Goal: Task Accomplishment & Management: Complete application form

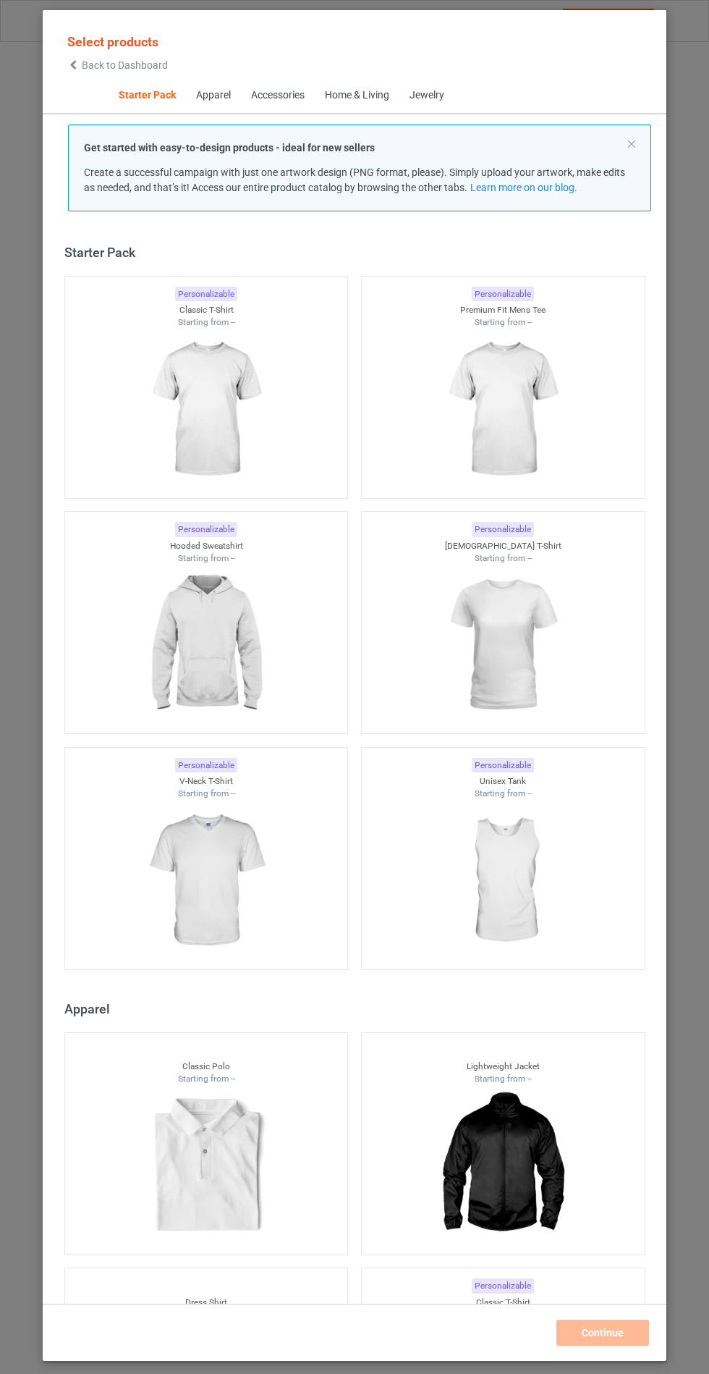
scroll to position [17, 0]
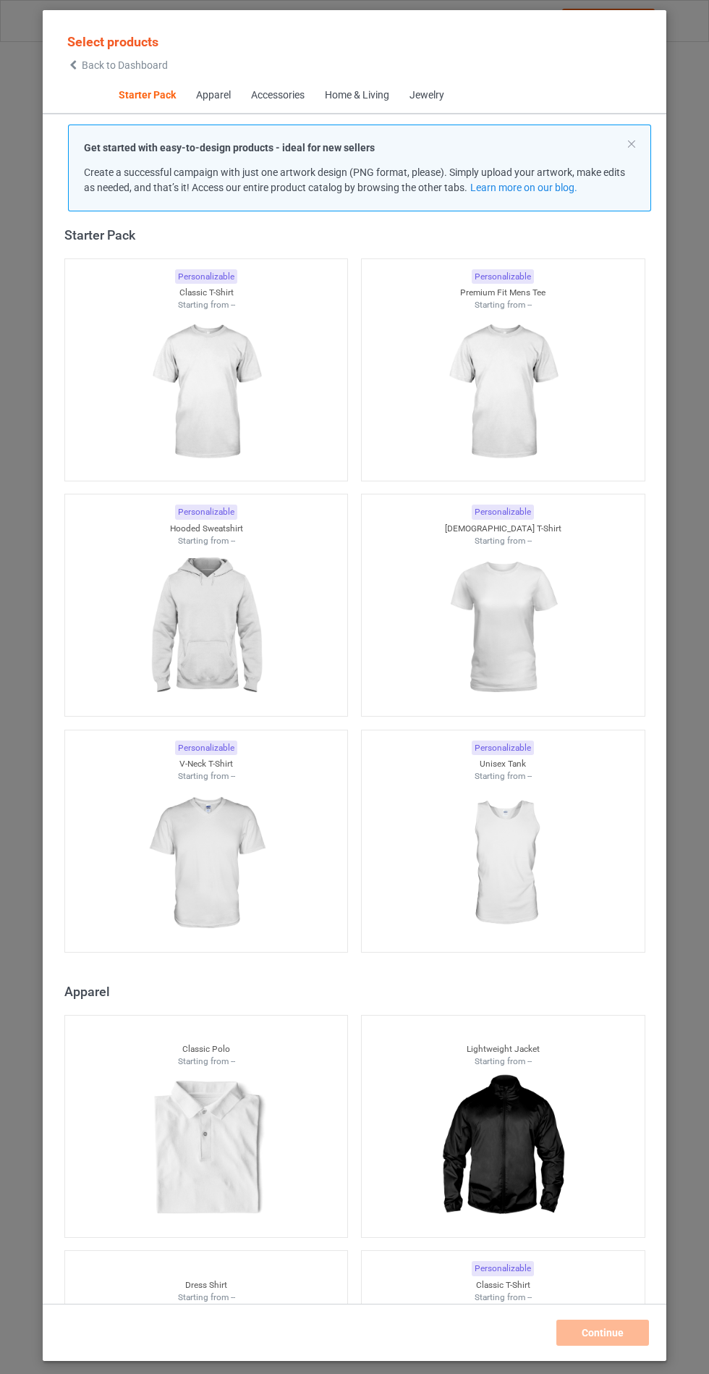
click at [263, 625] on img at bounding box center [206, 627] width 130 height 162
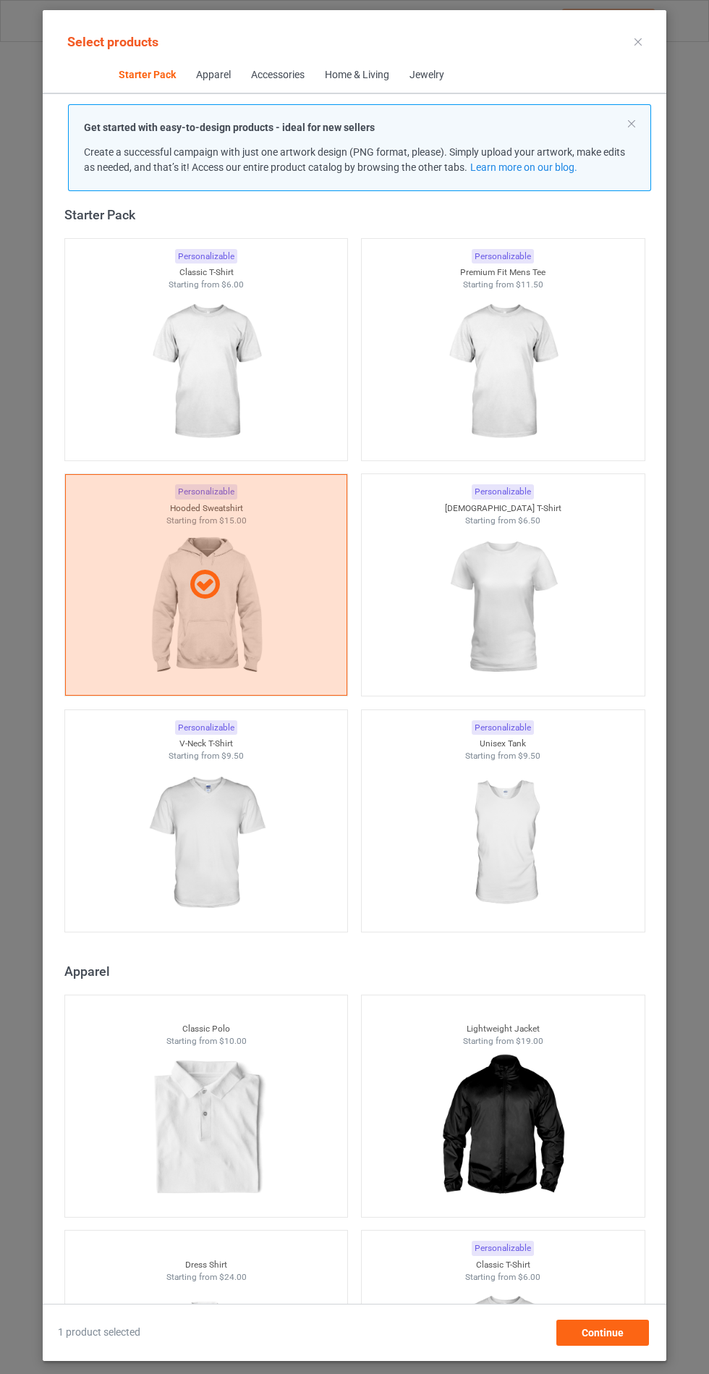
scroll to position [84, 0]
click at [626, 1340] on div "Continue" at bounding box center [603, 1332] width 93 height 26
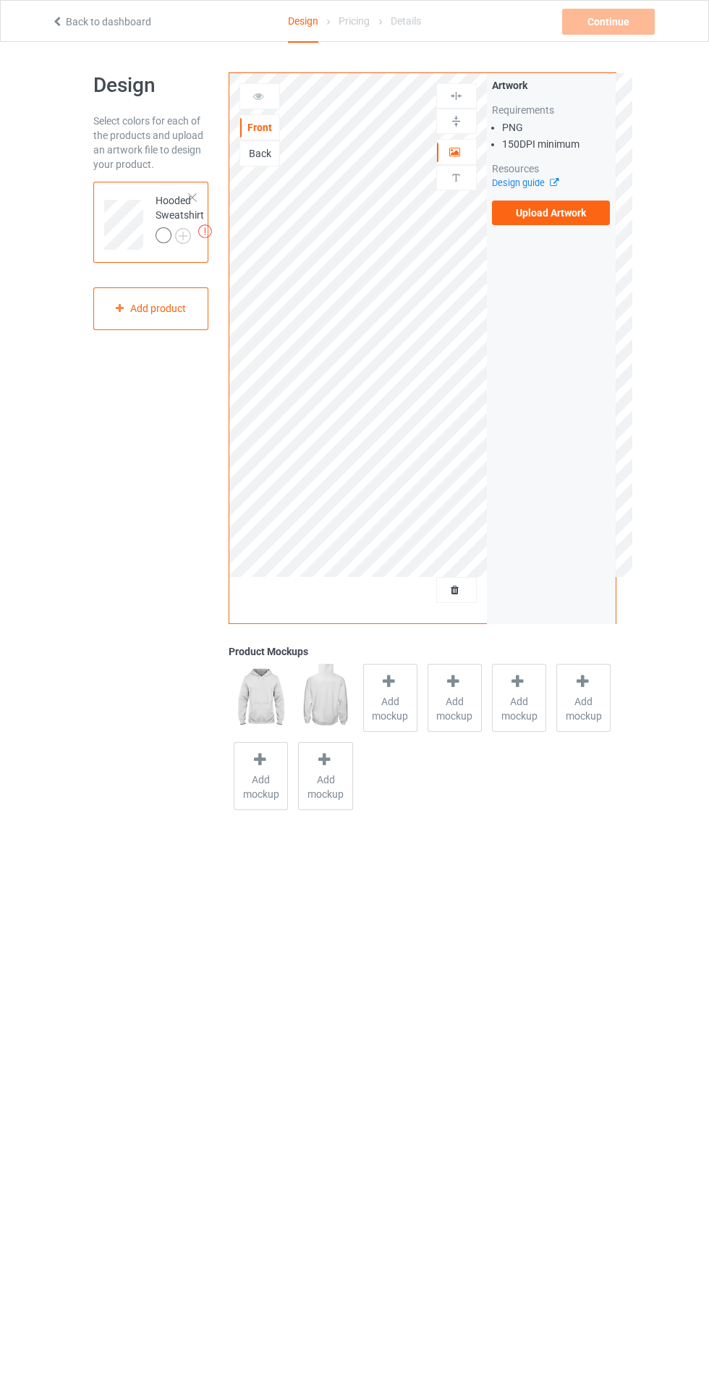
click at [381, 718] on span "Add mockup" at bounding box center [390, 708] width 53 height 29
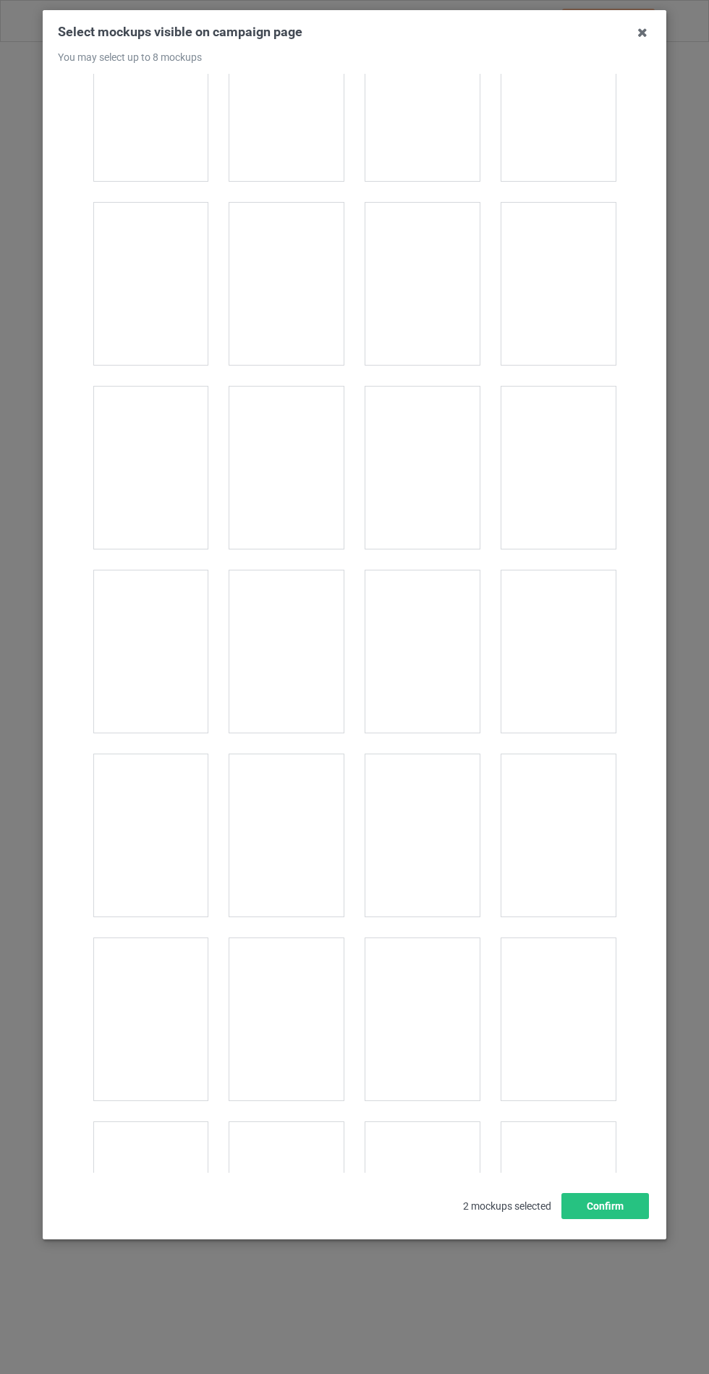
scroll to position [11681, 0]
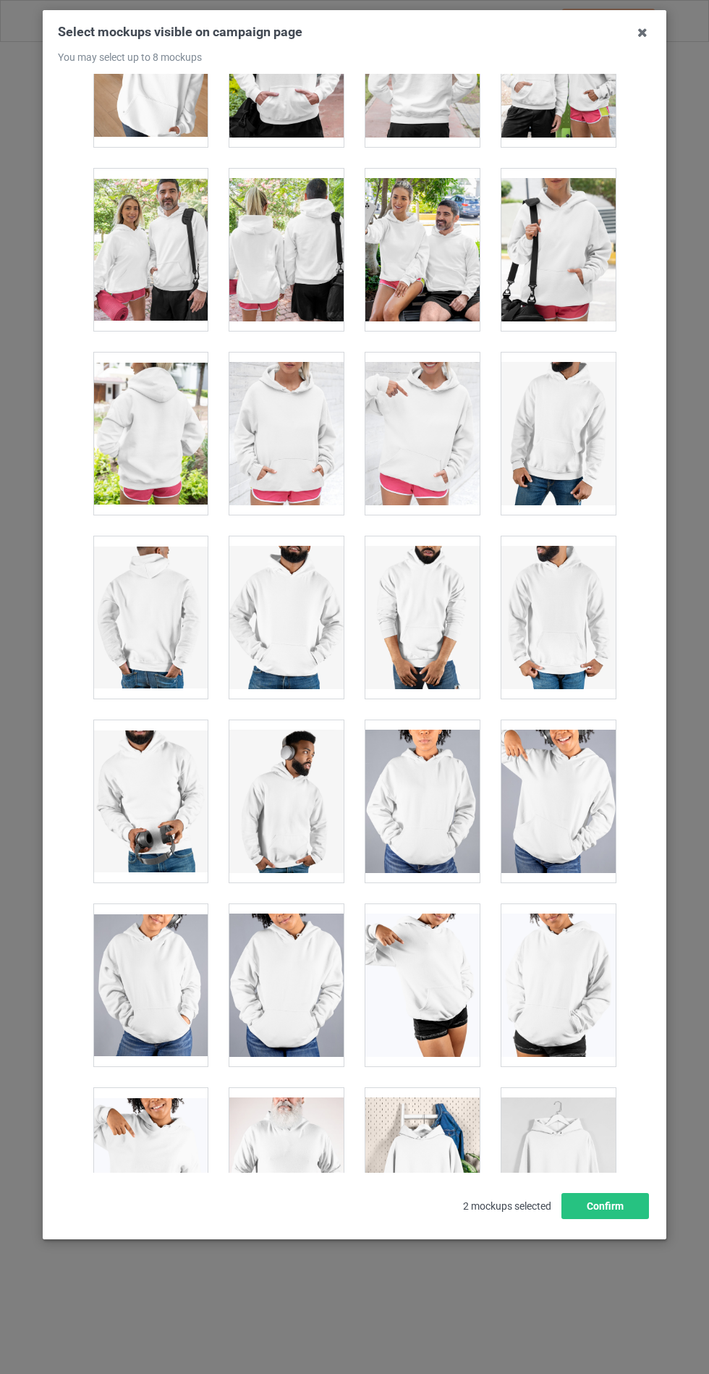
click at [269, 408] on div at bounding box center [286, 433] width 114 height 162
click at [618, 1219] on button "Confirm" at bounding box center [606, 1206] width 88 height 26
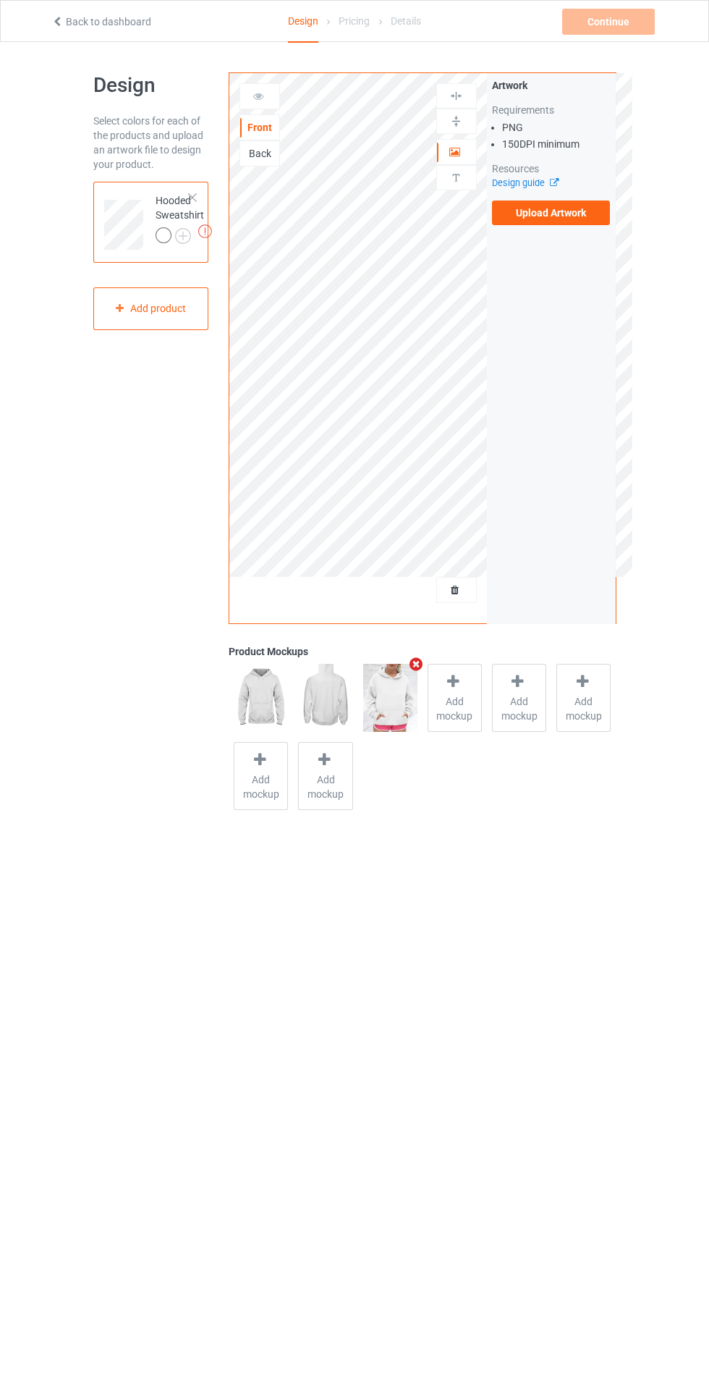
click at [0, 0] on img at bounding box center [0, 0] width 0 height 0
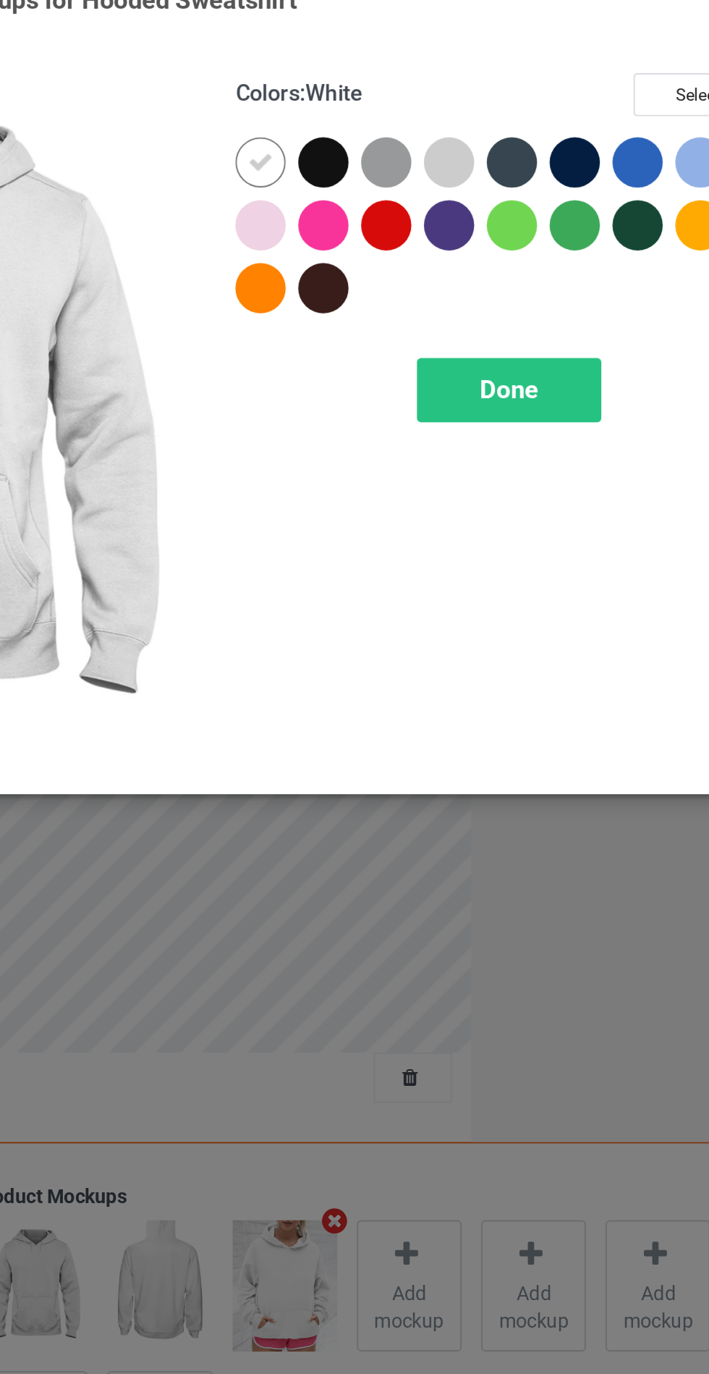
click at [405, 114] on div at bounding box center [410, 116] width 26 height 26
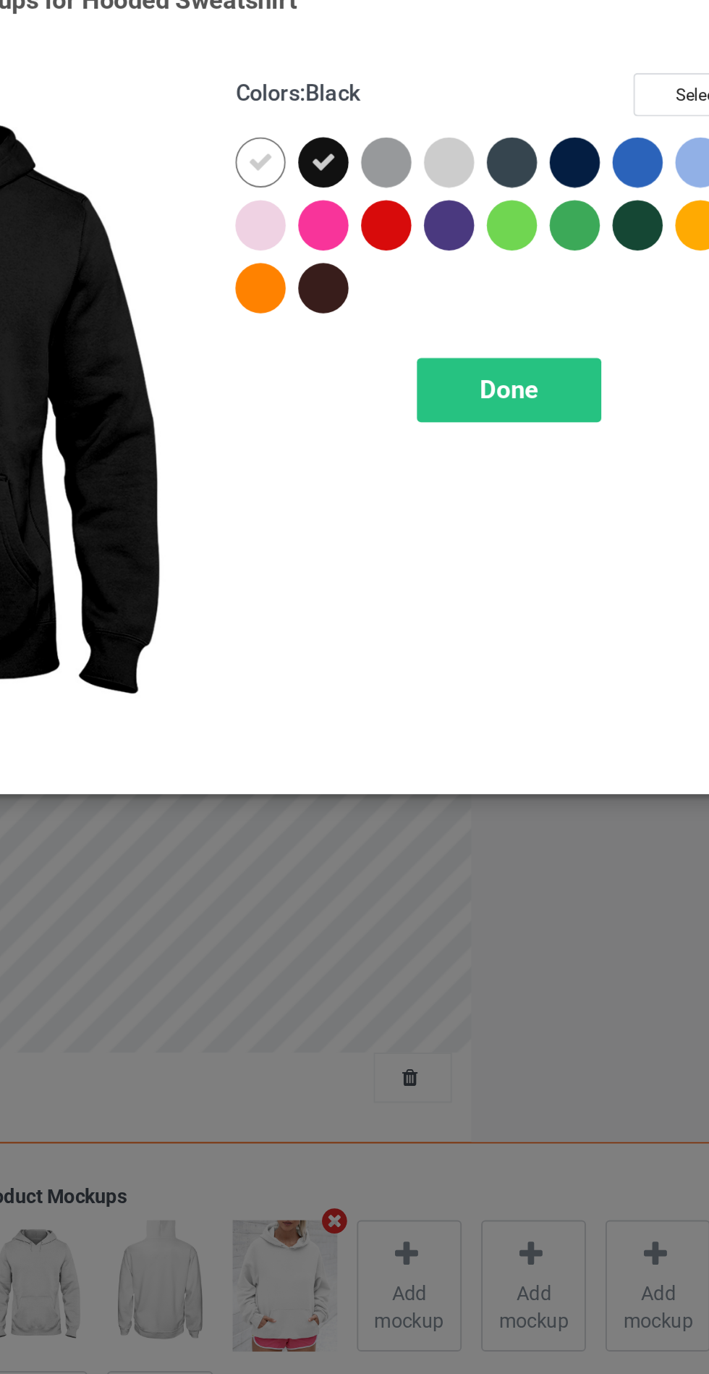
click at [439, 111] on div at bounding box center [443, 116] width 26 height 26
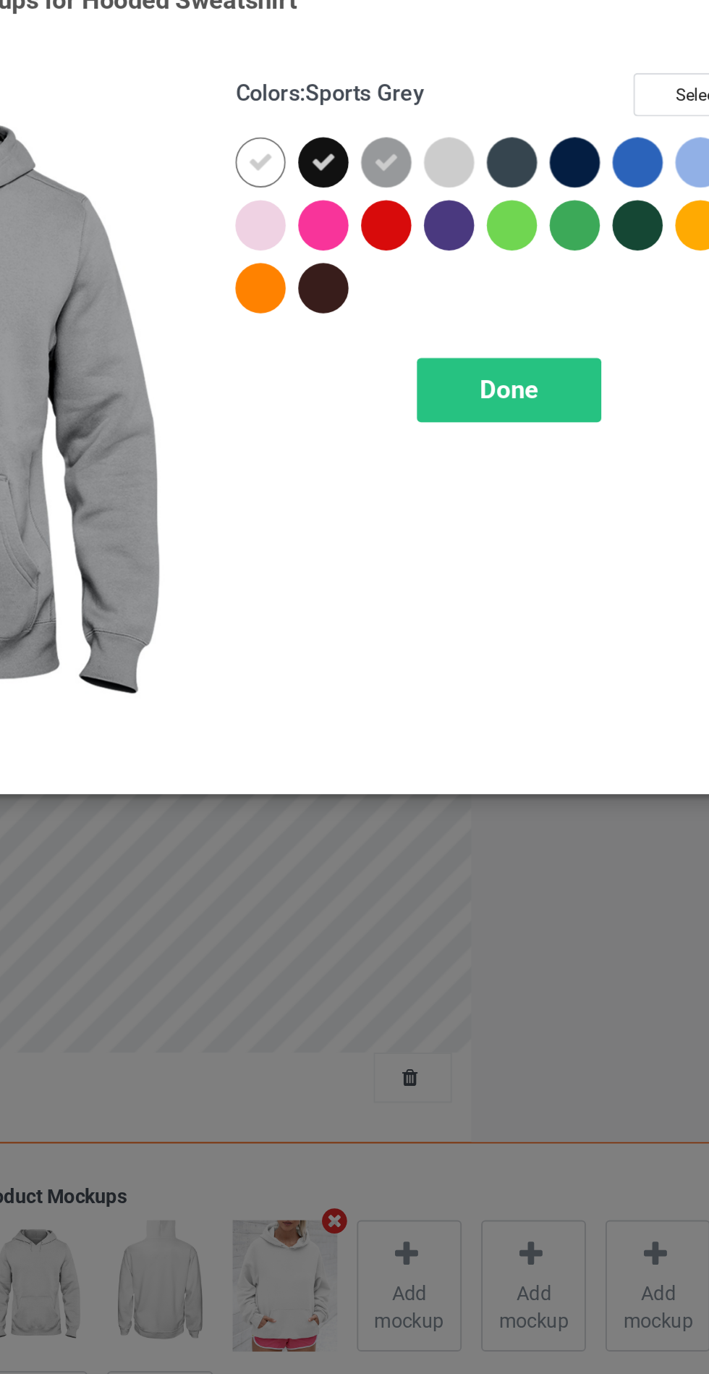
click at [536, 121] on div at bounding box center [541, 116] width 26 height 26
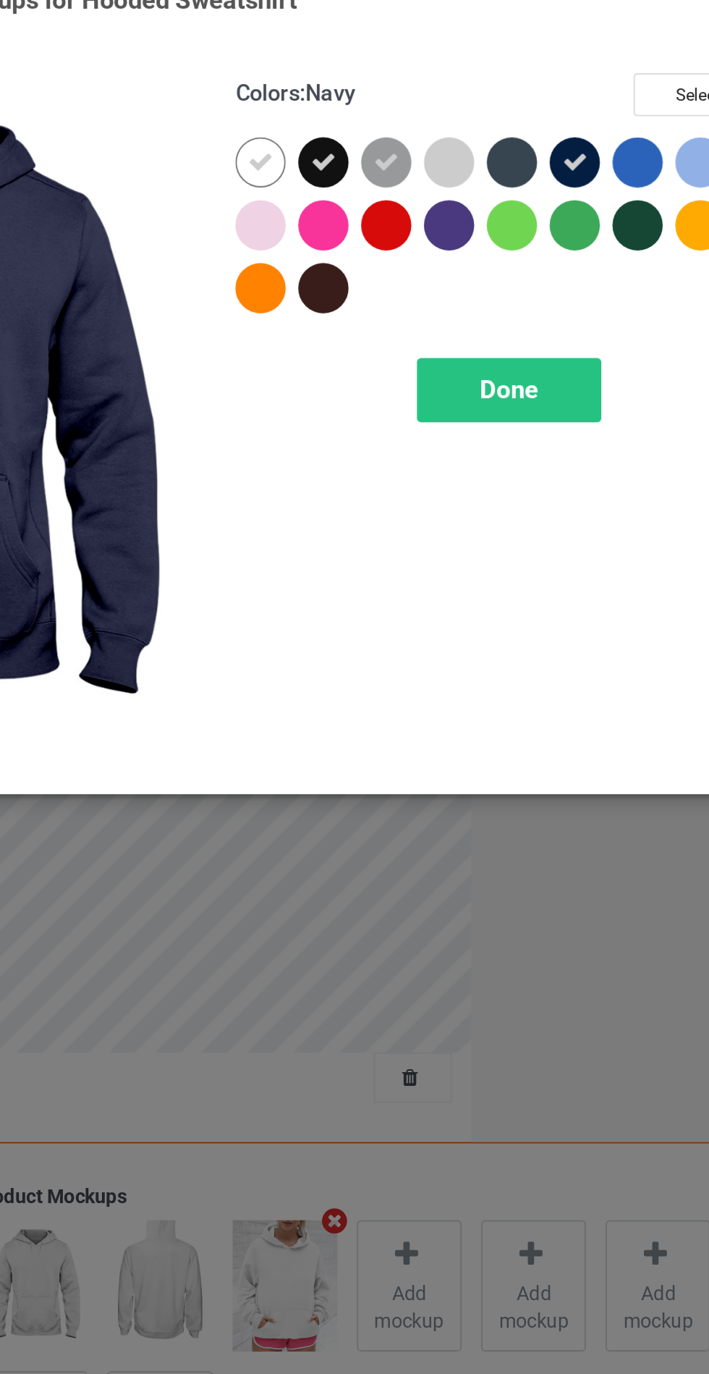
click at [497, 114] on div at bounding box center [508, 116] width 26 height 26
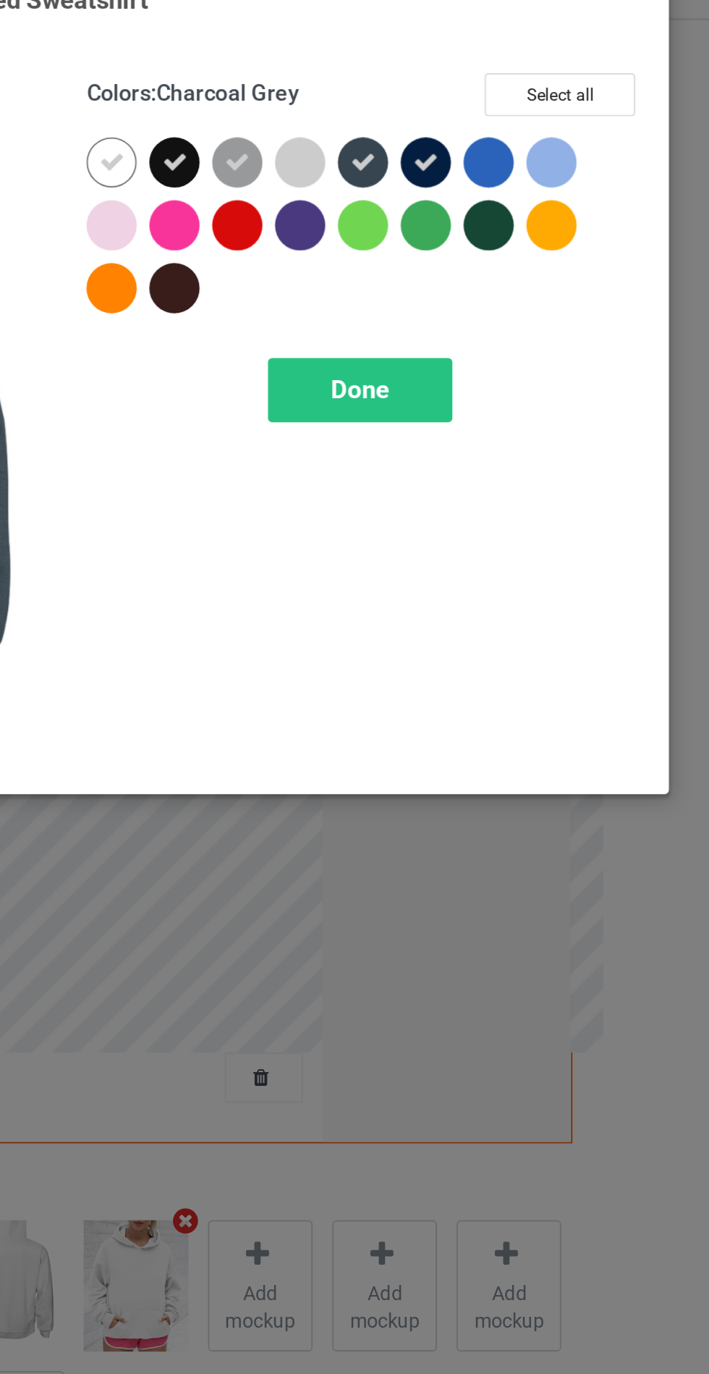
click at [478, 158] on div at bounding box center [475, 148] width 26 height 26
click at [573, 114] on div at bounding box center [573, 116] width 26 height 26
click at [526, 228] on div "Done" at bounding box center [507, 233] width 96 height 33
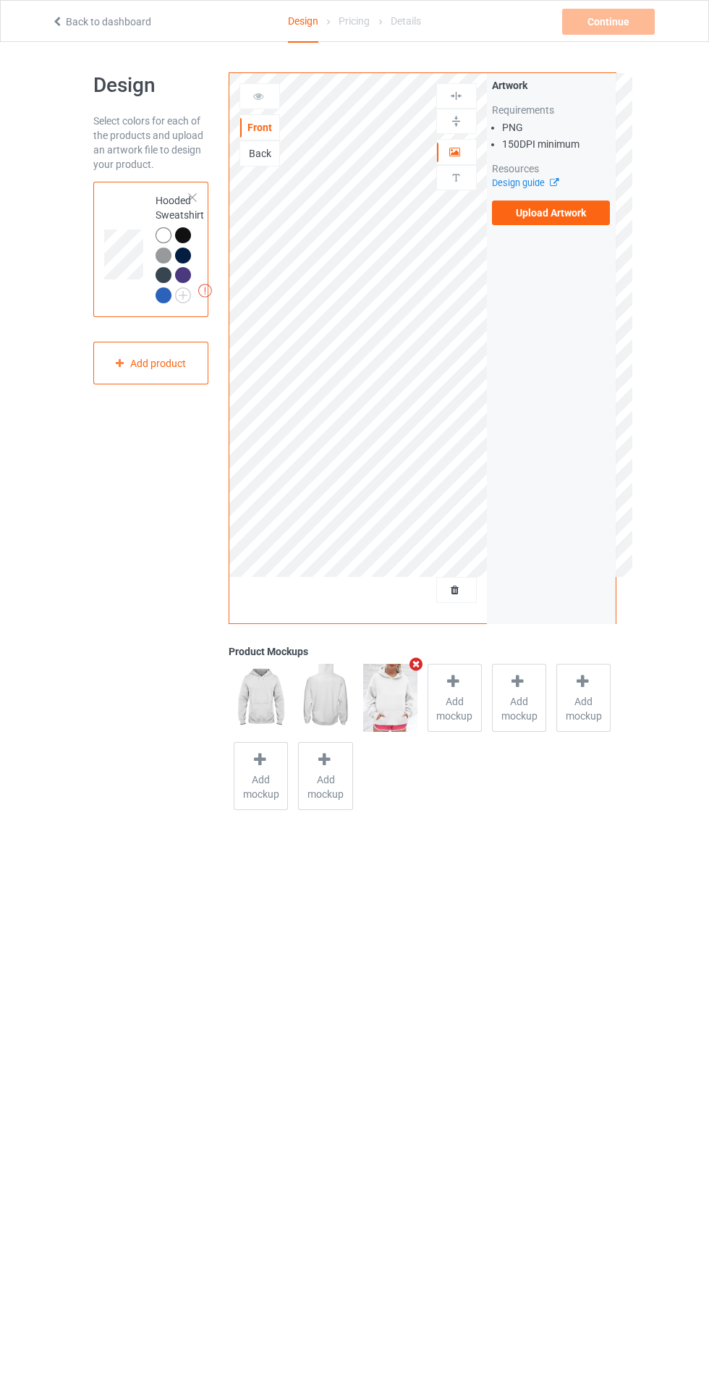
click at [559, 213] on label "Upload Artwork" at bounding box center [551, 212] width 119 height 25
click at [0, 0] on input "Upload Artwork" at bounding box center [0, 0] width 0 height 0
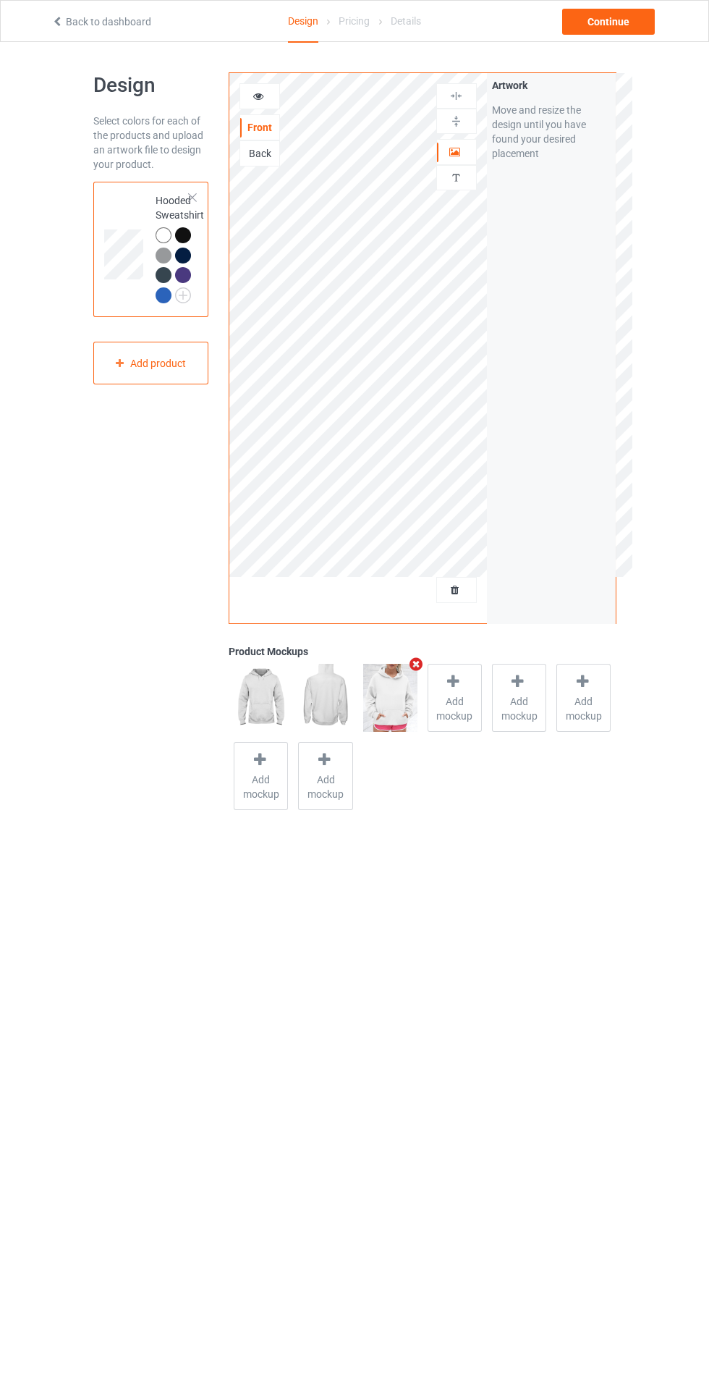
click at [496, 1077] on body "Back to dashboard Design Pricing Details Continue Design Select colors for each…" at bounding box center [354, 729] width 709 height 1374
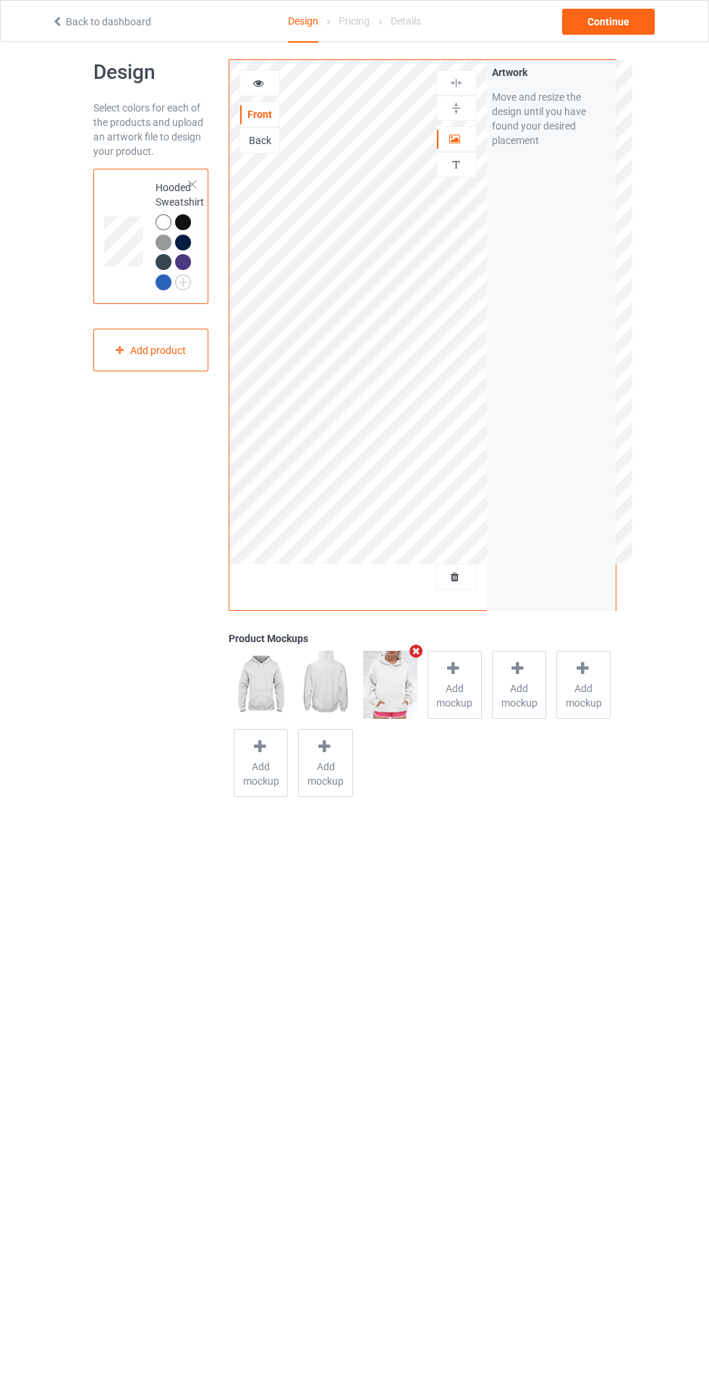
scroll to position [17, 0]
click at [667, 82] on div "Design Select colors for each of the products and upload an artwork file to des…" at bounding box center [354, 426] width 709 height 803
click at [634, 24] on div "Continue" at bounding box center [608, 22] width 93 height 26
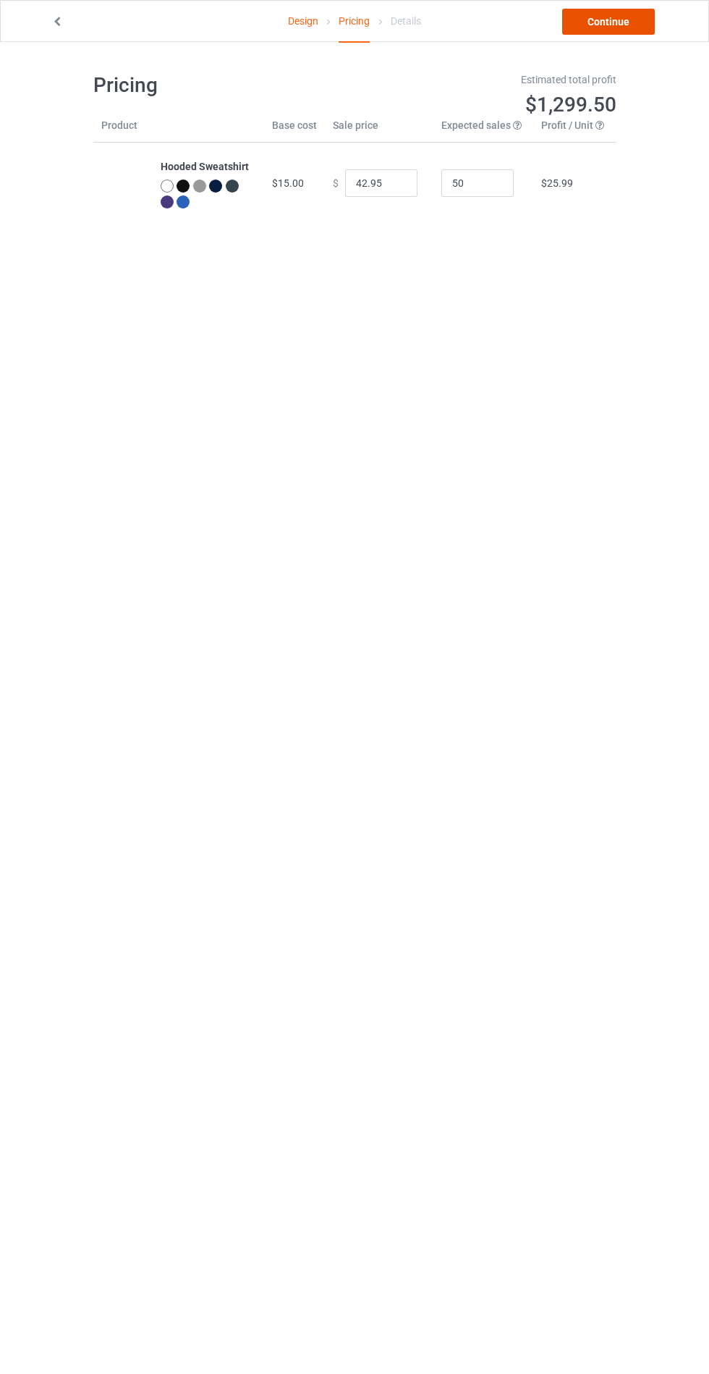
click at [622, 29] on link "Continue" at bounding box center [608, 22] width 93 height 26
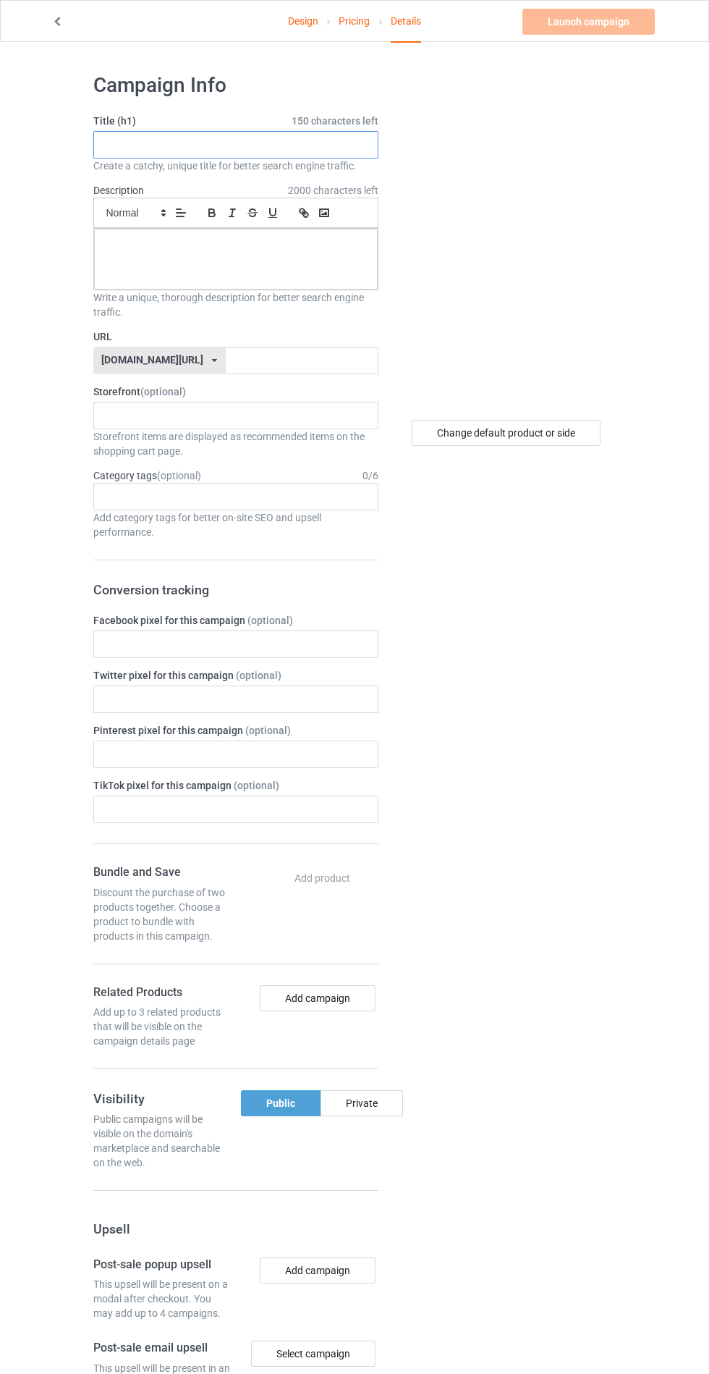
click at [291, 144] on input "text" at bounding box center [235, 145] width 285 height 28
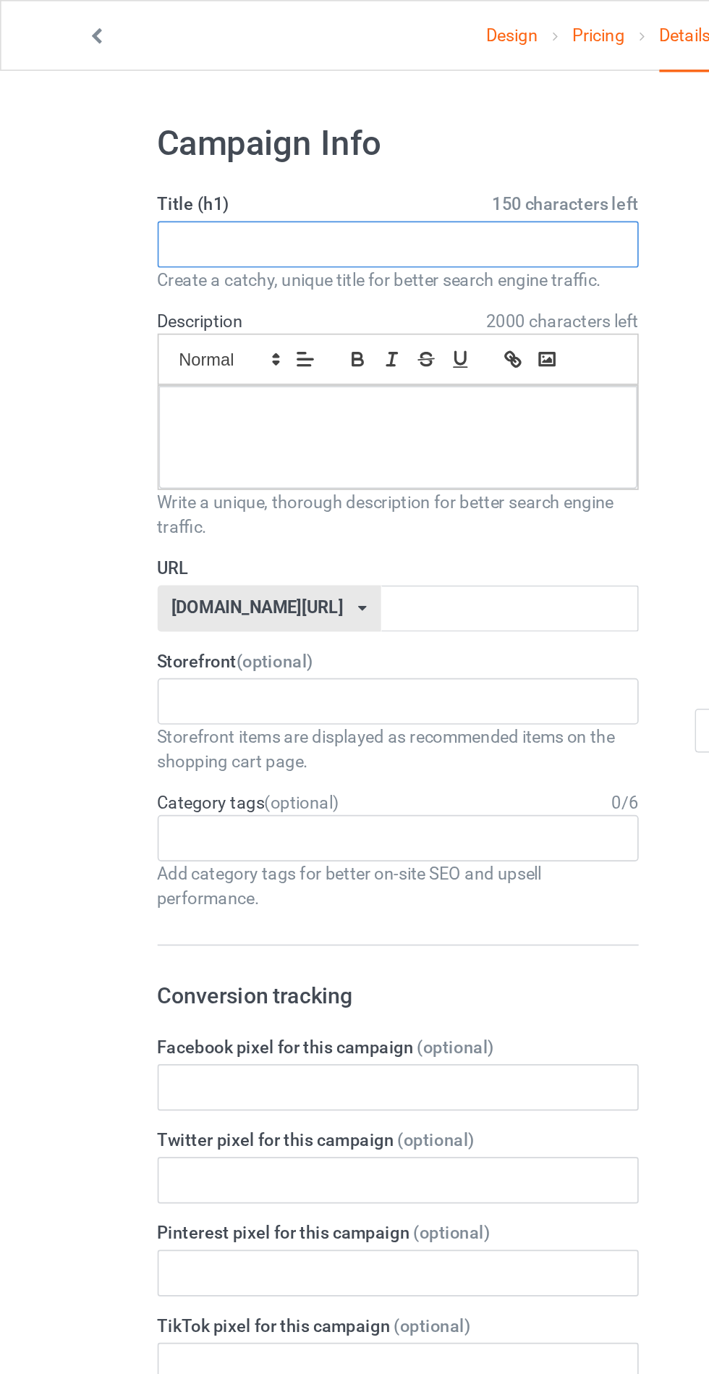
type input "ض"
type input "Asggzgehdhe"
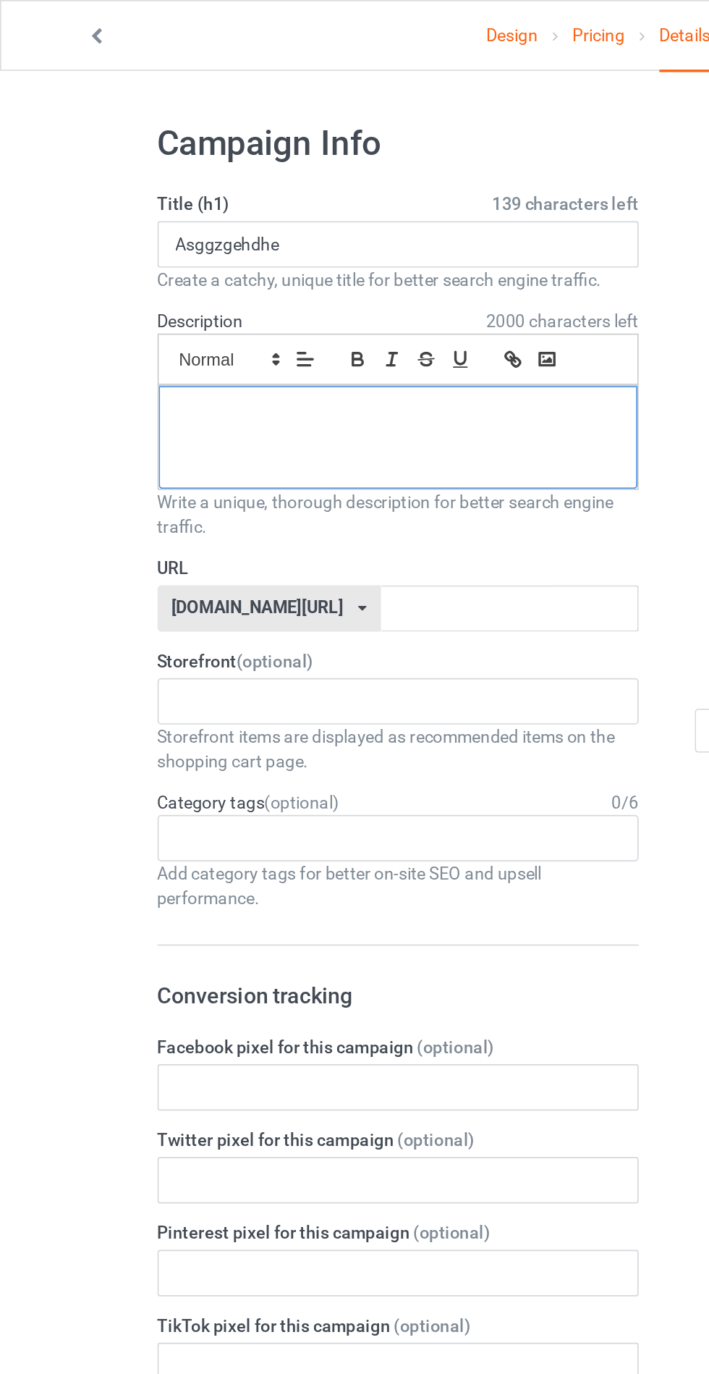
click at [124, 271] on div at bounding box center [236, 259] width 284 height 61
click at [226, 359] on input "text" at bounding box center [302, 361] width 153 height 28
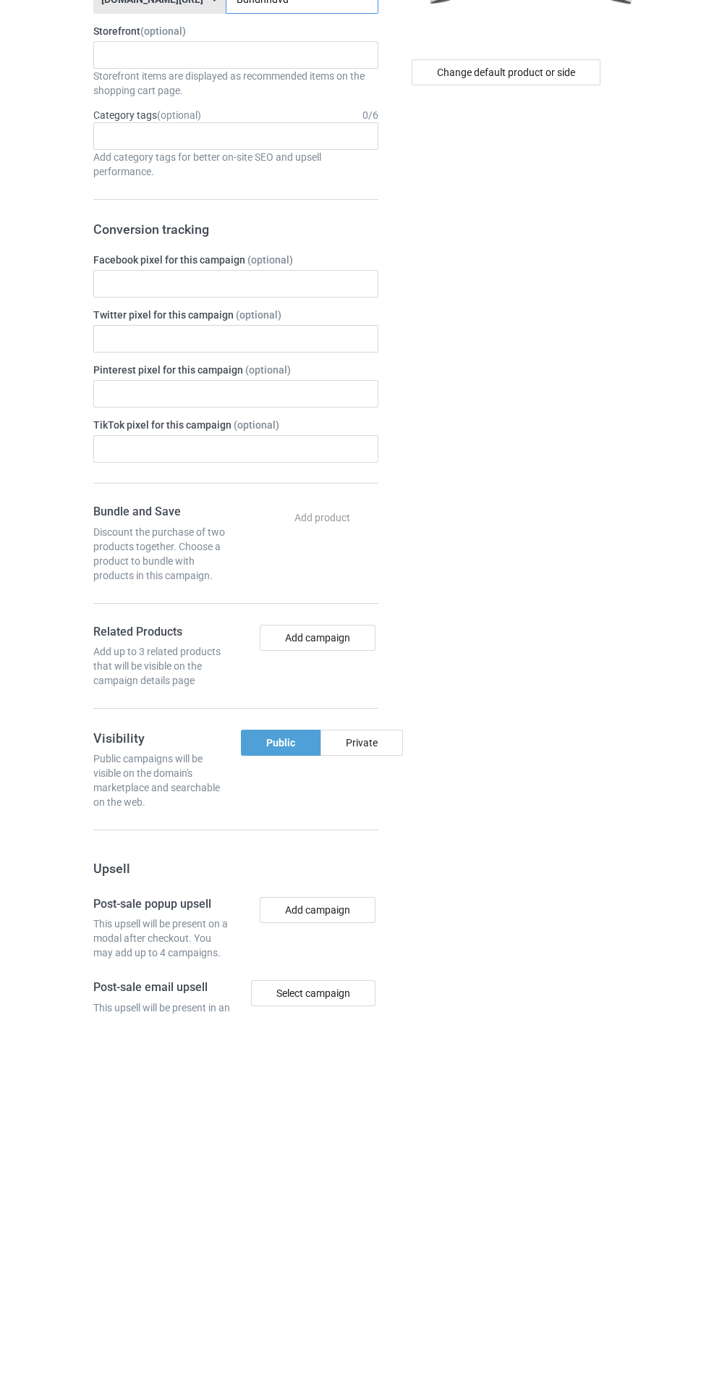
type input "Bdhdhhdvd"
click at [380, 1093] on div "Private" at bounding box center [362, 1103] width 83 height 26
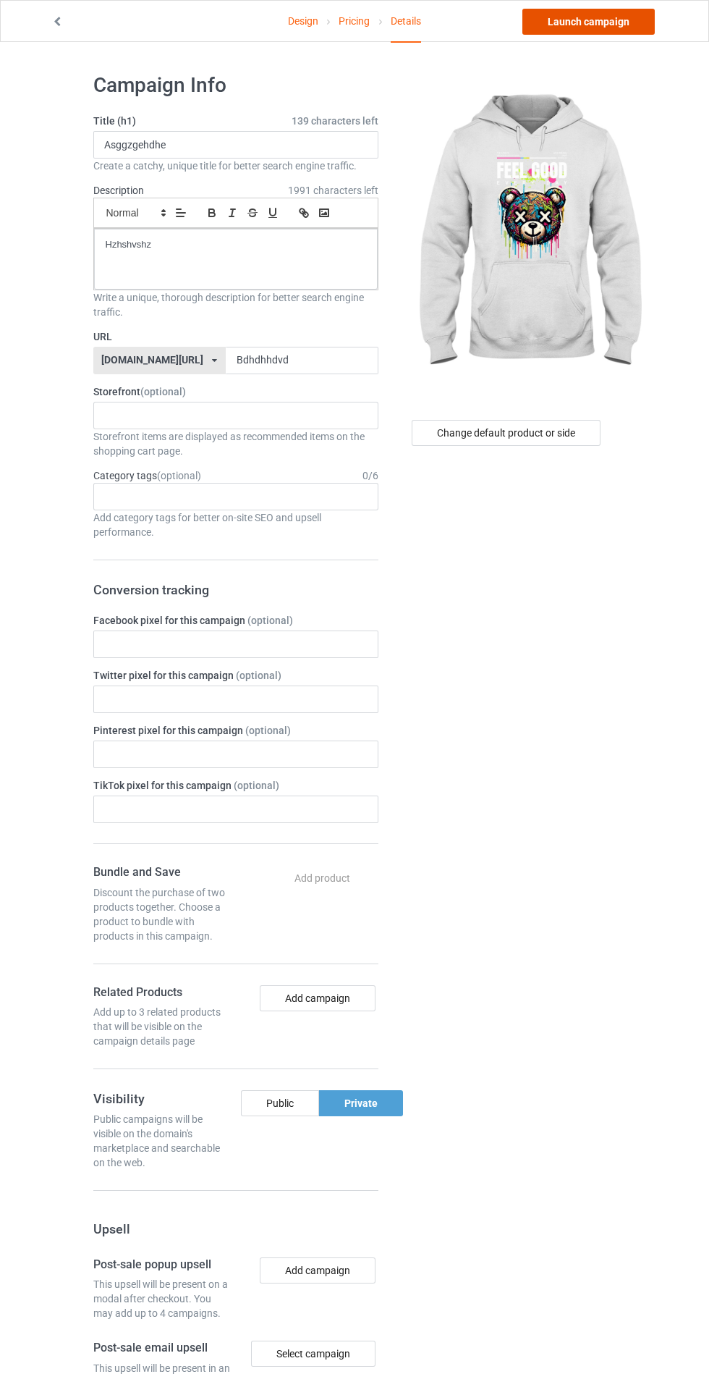
click at [617, 21] on link "Launch campaign" at bounding box center [589, 22] width 132 height 26
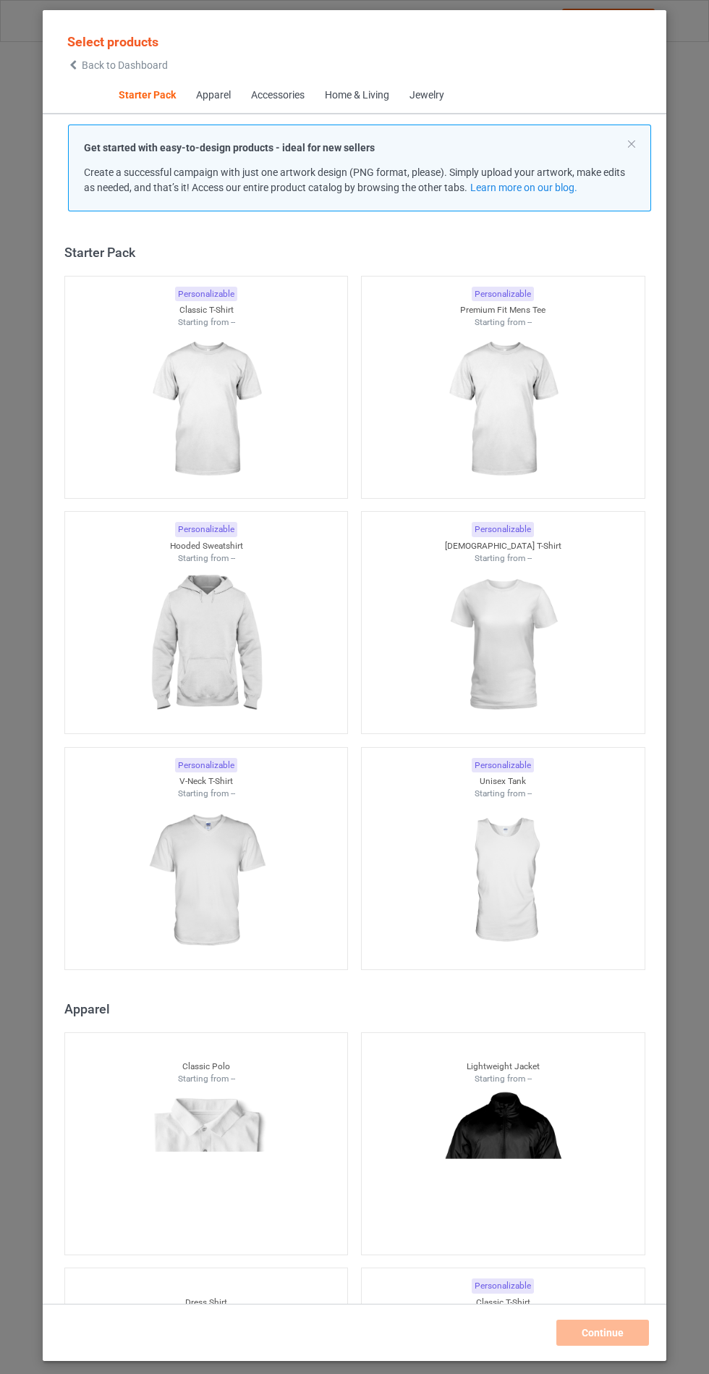
scroll to position [17, 0]
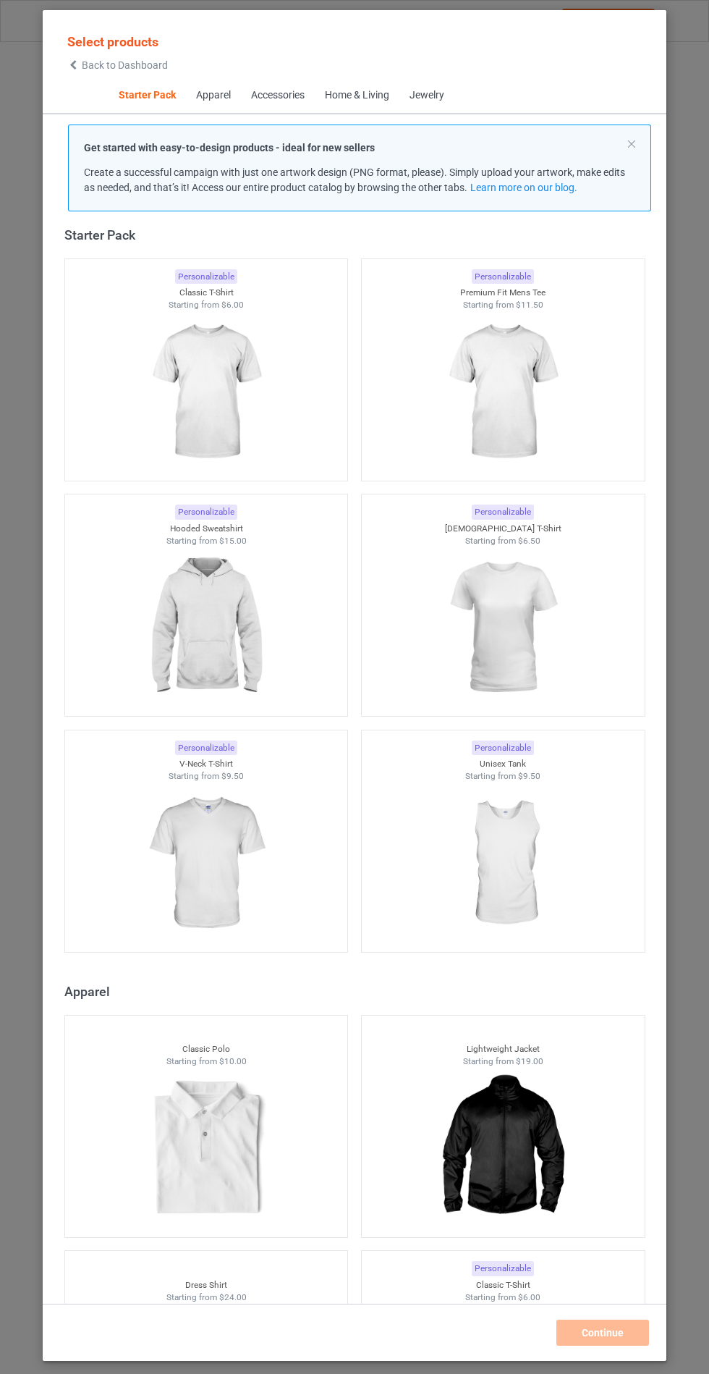
click at [14, 570] on div "Select products Back to Dashboard Starter Pack Apparel Accessories Home & Livin…" at bounding box center [354, 687] width 709 height 1374
click at [185, 625] on img at bounding box center [206, 627] width 130 height 162
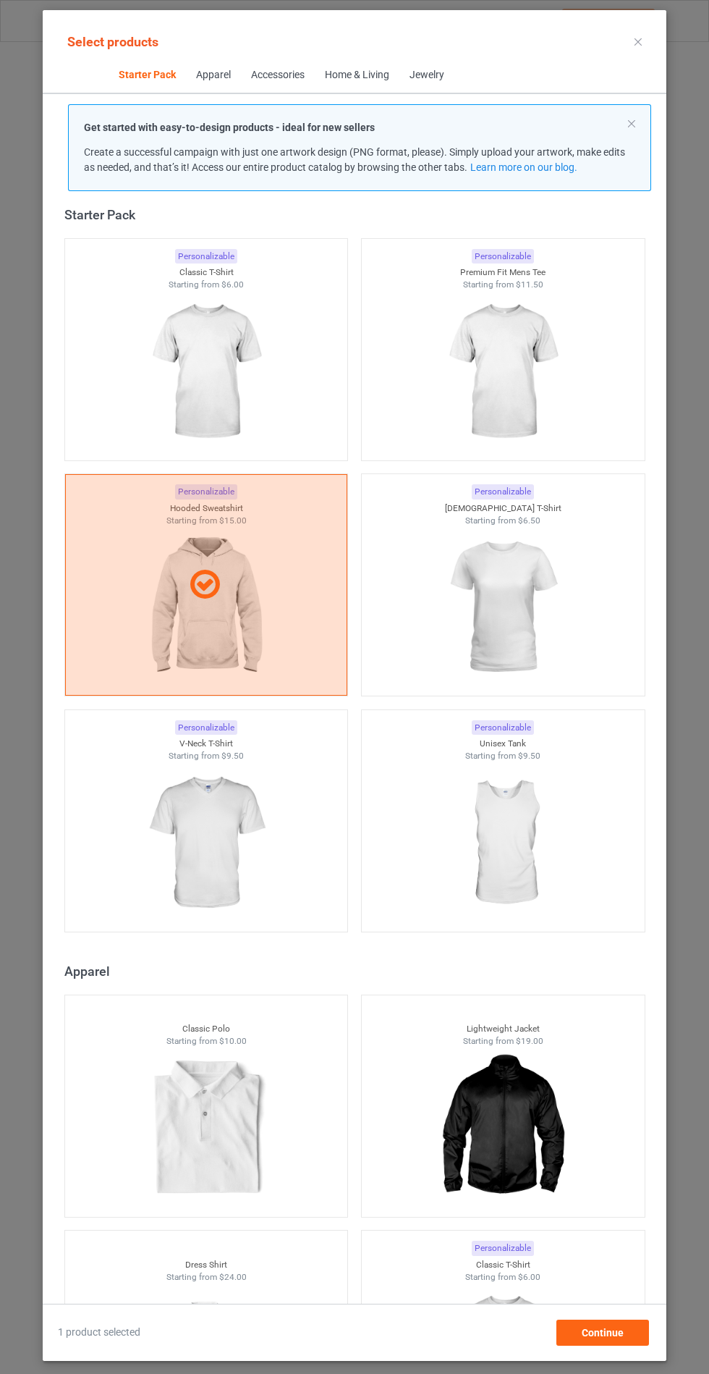
scroll to position [84, 0]
click at [625, 1341] on div "Continue" at bounding box center [603, 1332] width 93 height 26
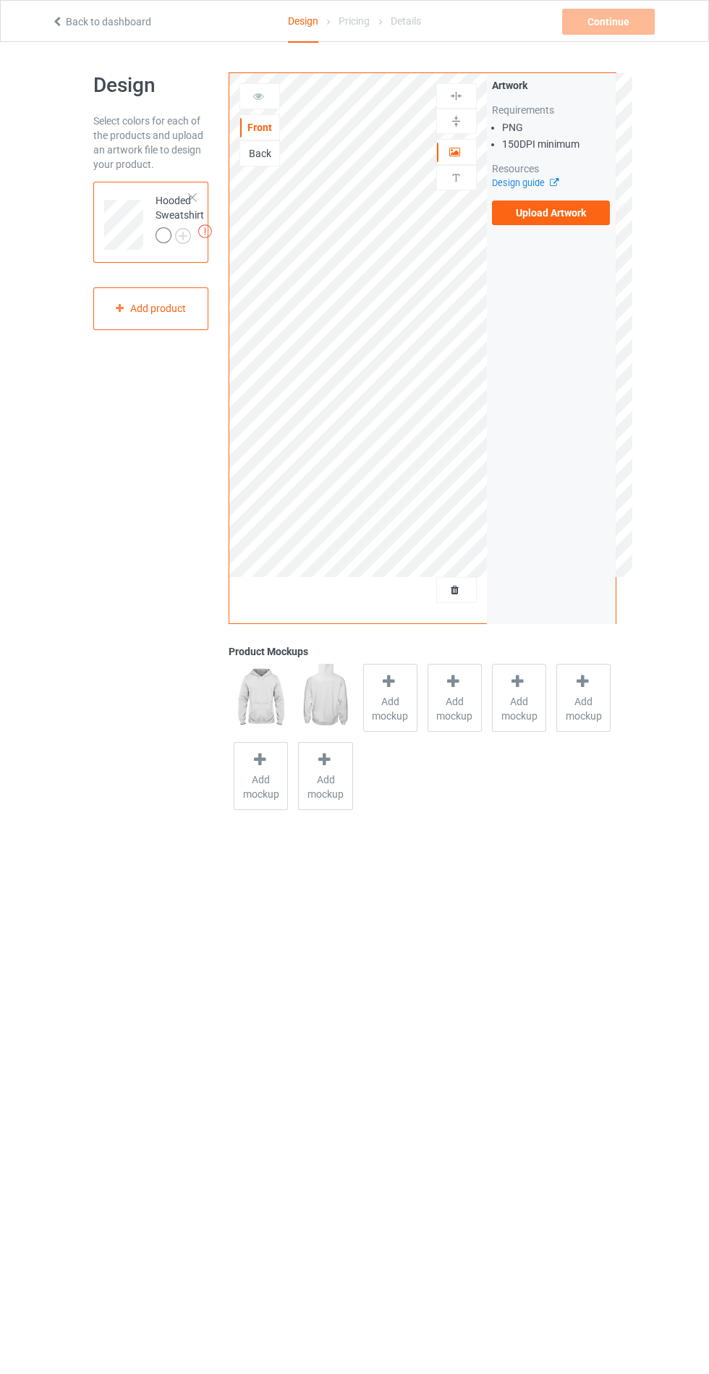
click at [0, 0] on img at bounding box center [0, 0] width 0 height 0
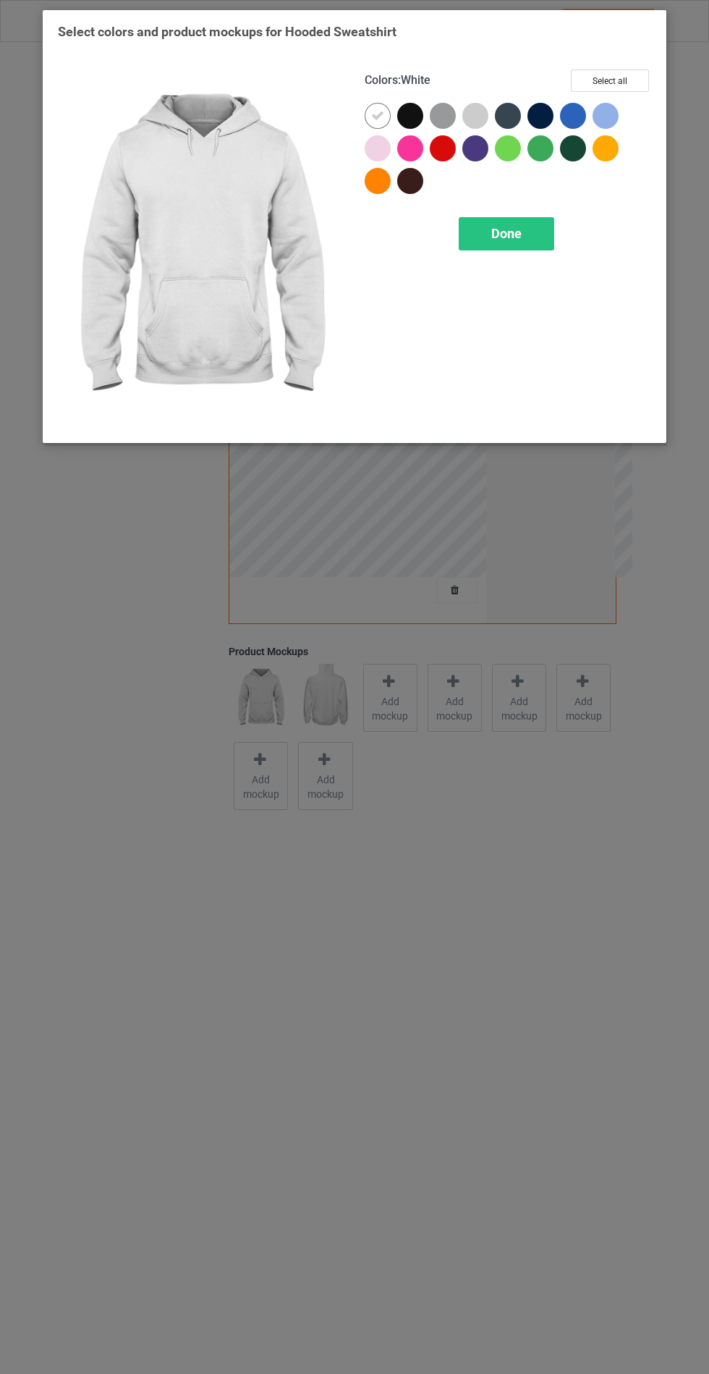
click at [416, 112] on div at bounding box center [410, 116] width 26 height 26
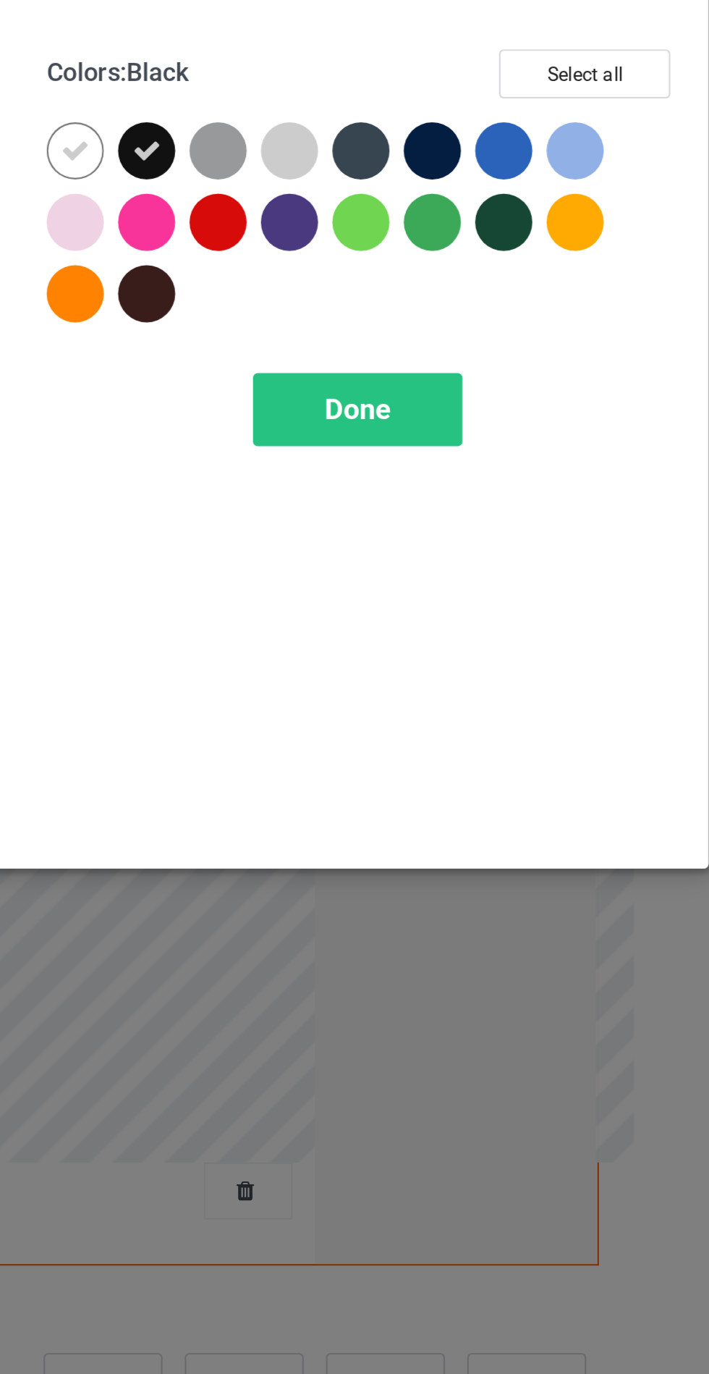
click at [447, 108] on div at bounding box center [443, 116] width 26 height 26
click at [546, 109] on div at bounding box center [541, 116] width 26 height 26
click at [511, 113] on div at bounding box center [508, 116] width 26 height 26
click at [484, 154] on div at bounding box center [475, 148] width 26 height 26
click at [413, 178] on div at bounding box center [410, 181] width 26 height 26
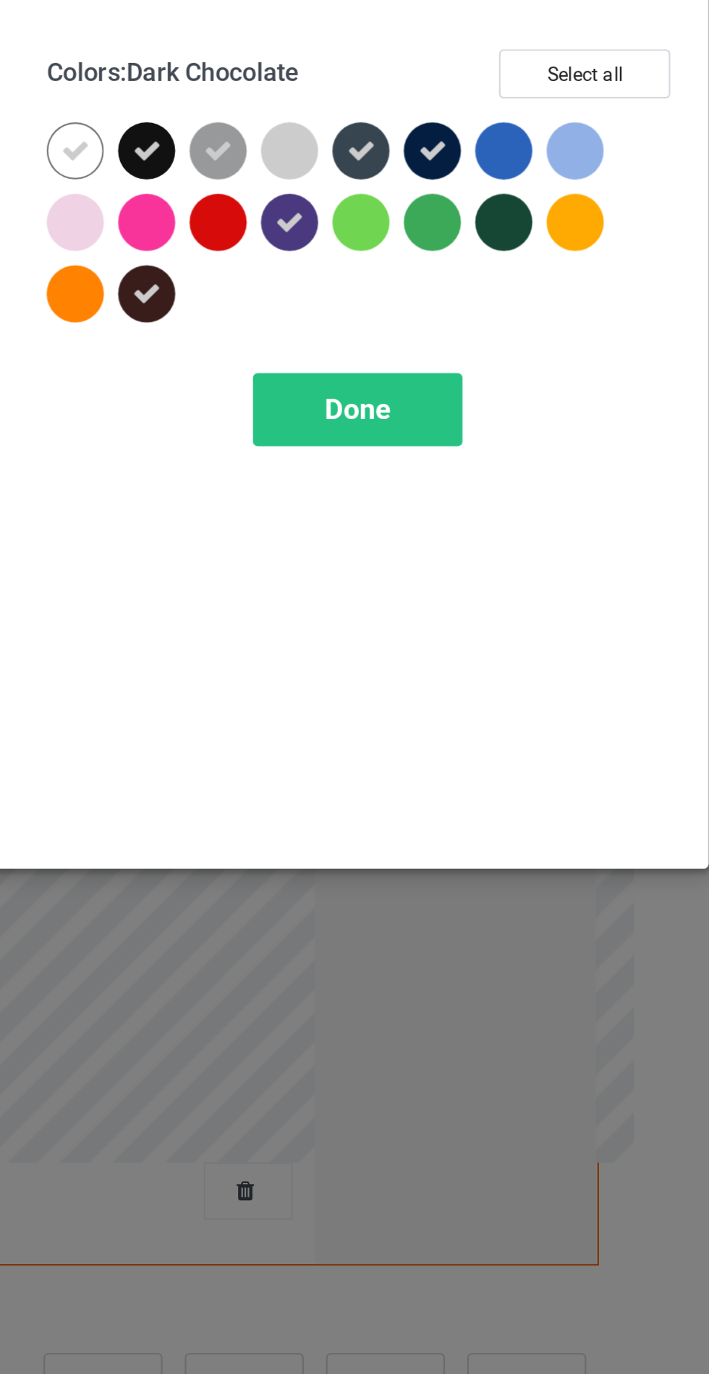
click at [572, 110] on div at bounding box center [573, 116] width 26 height 26
click at [520, 242] on div "Done" at bounding box center [507, 233] width 96 height 33
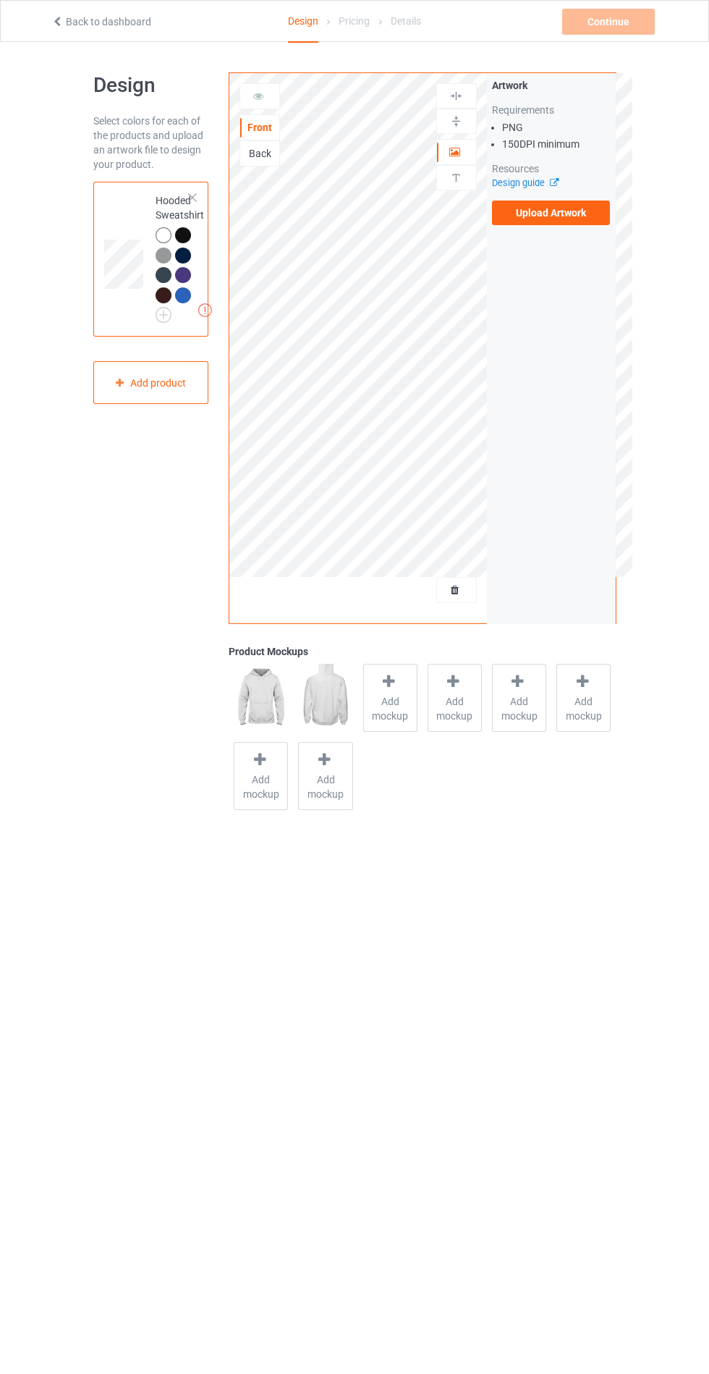
click at [402, 690] on div "Add mockup" at bounding box center [390, 698] width 54 height 68
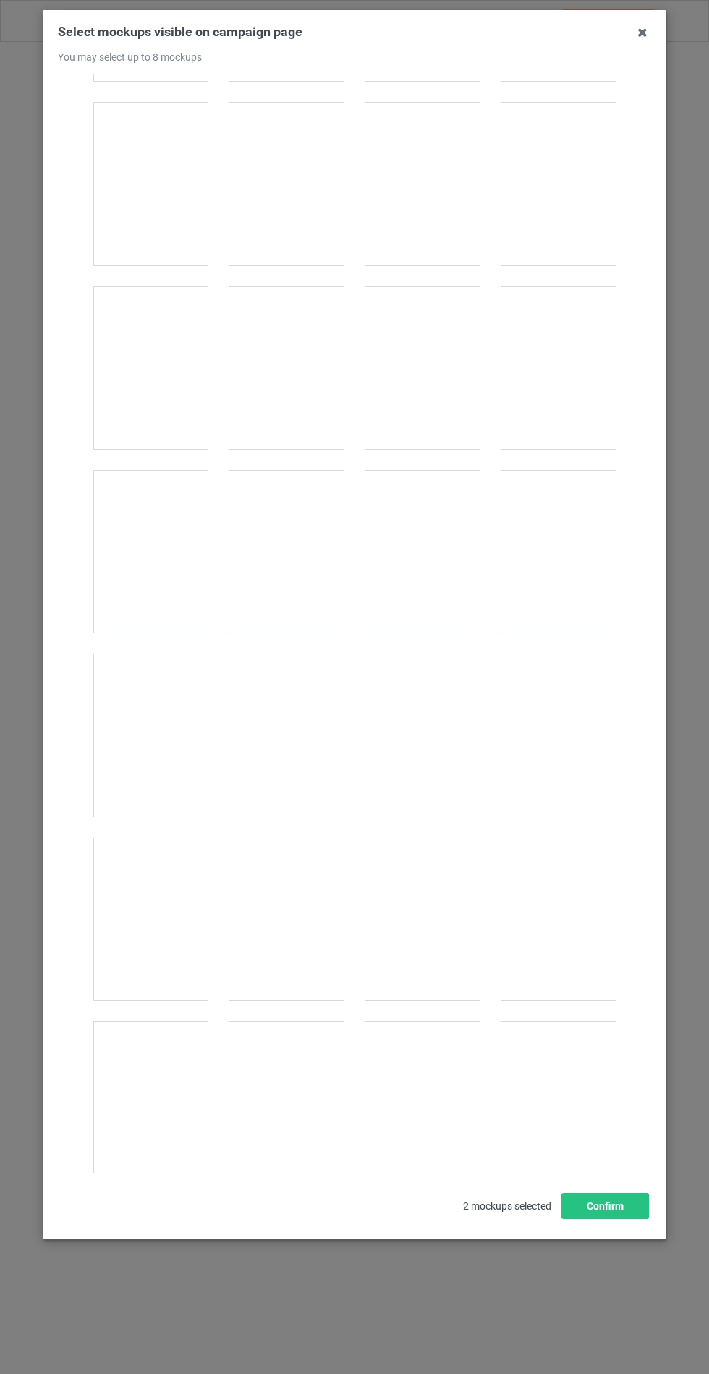
scroll to position [11681, 0]
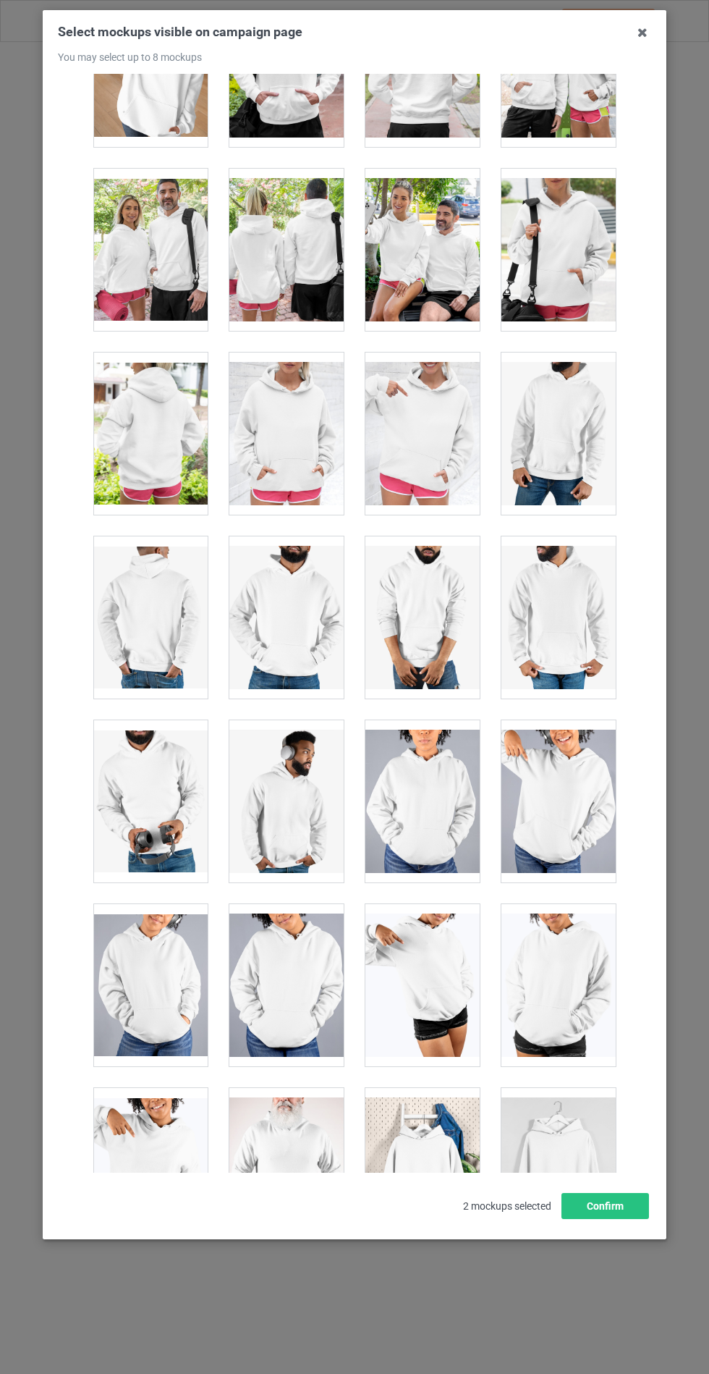
click at [297, 409] on div at bounding box center [286, 433] width 114 height 162
click at [629, 1219] on button "Confirm" at bounding box center [606, 1206] width 88 height 26
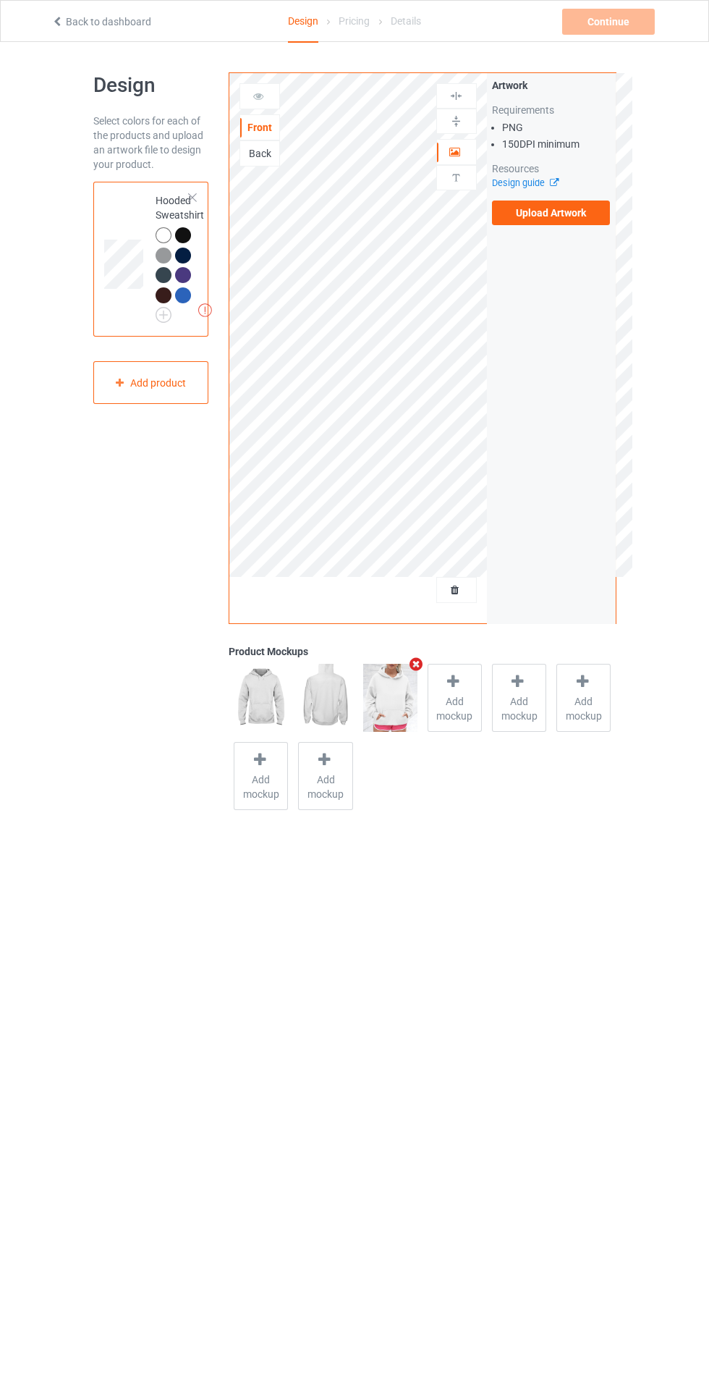
click at [583, 224] on label "Upload Artwork" at bounding box center [551, 212] width 119 height 25
click at [0, 0] on input "Upload Artwork" at bounding box center [0, 0] width 0 height 0
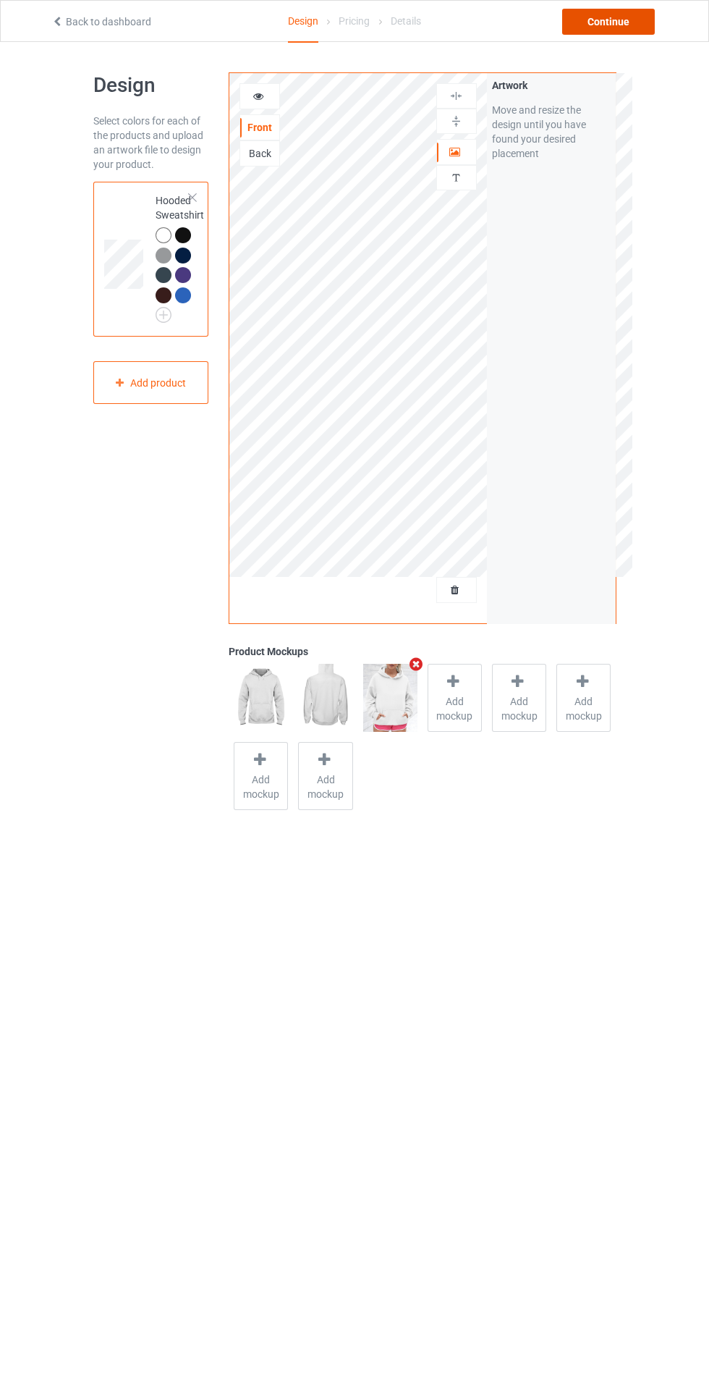
click at [624, 21] on div "Continue" at bounding box center [608, 22] width 93 height 26
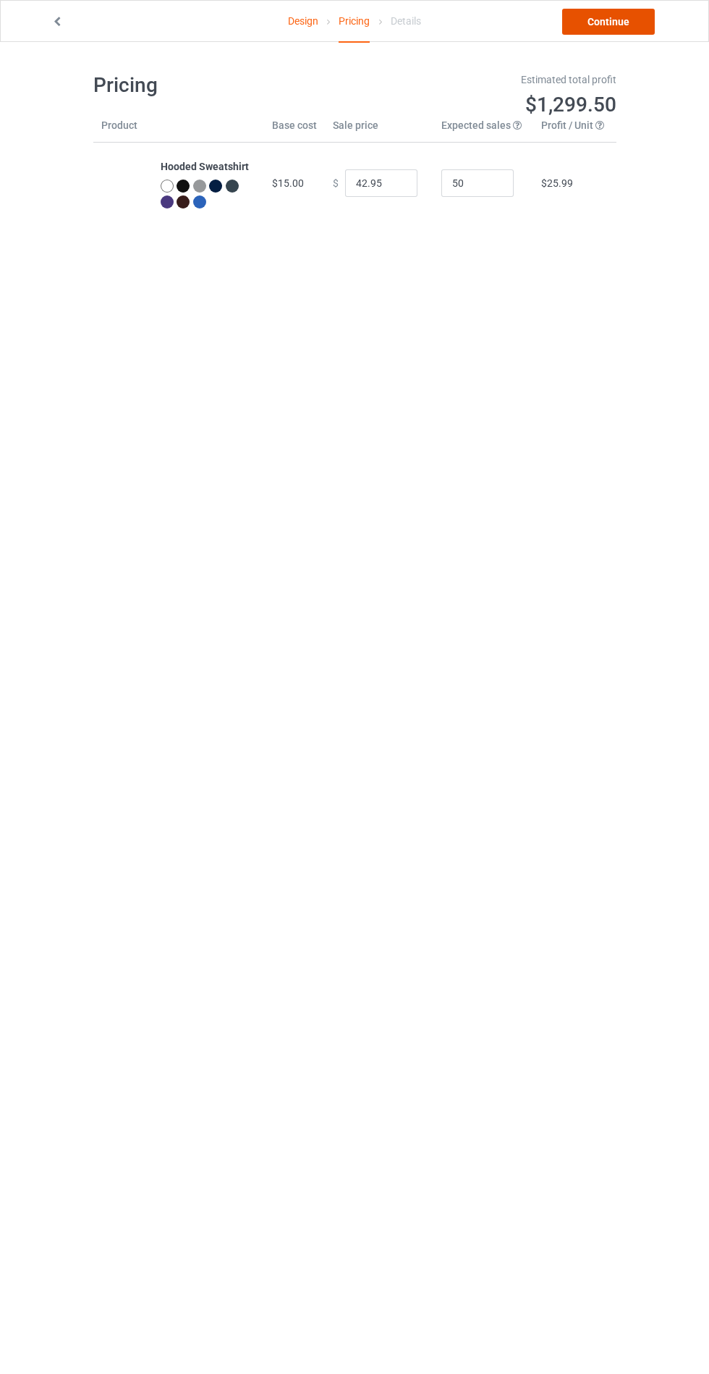
click at [606, 27] on link "Continue" at bounding box center [608, 22] width 93 height 26
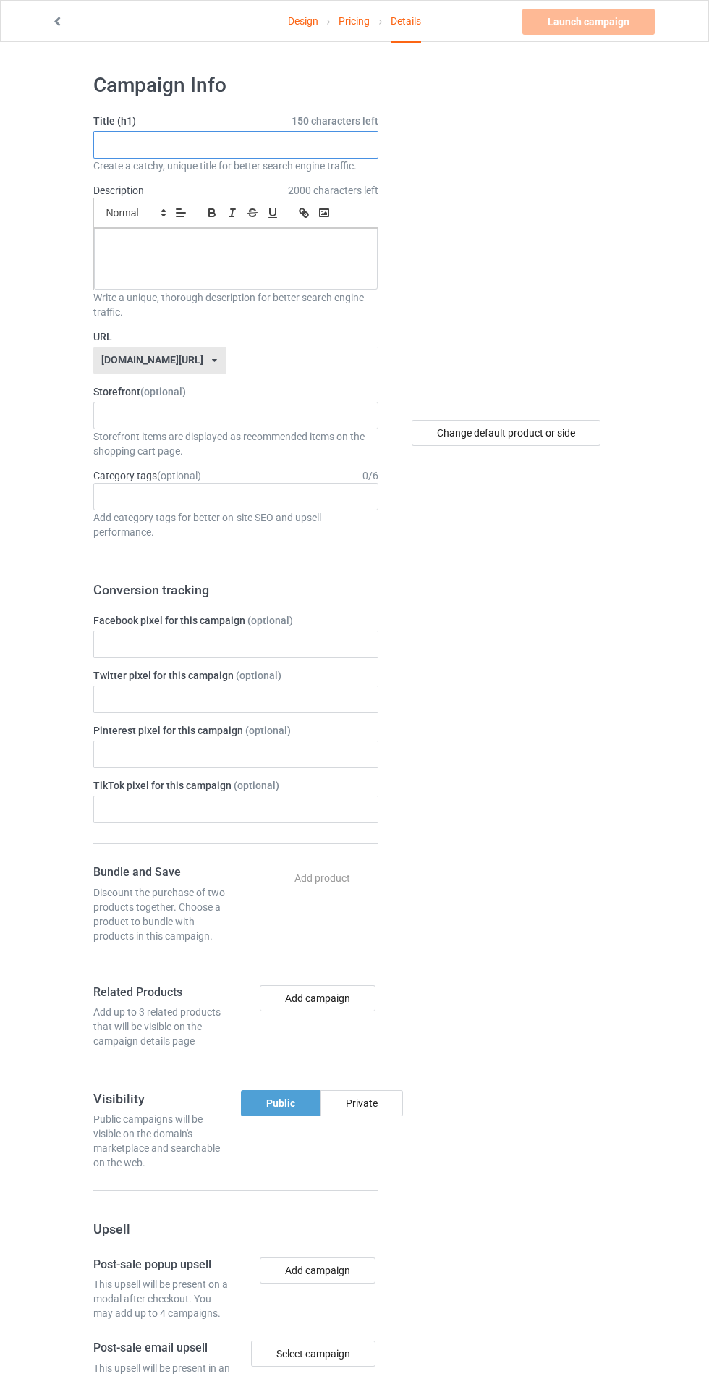
click at [321, 139] on input "text" at bounding box center [235, 145] width 285 height 28
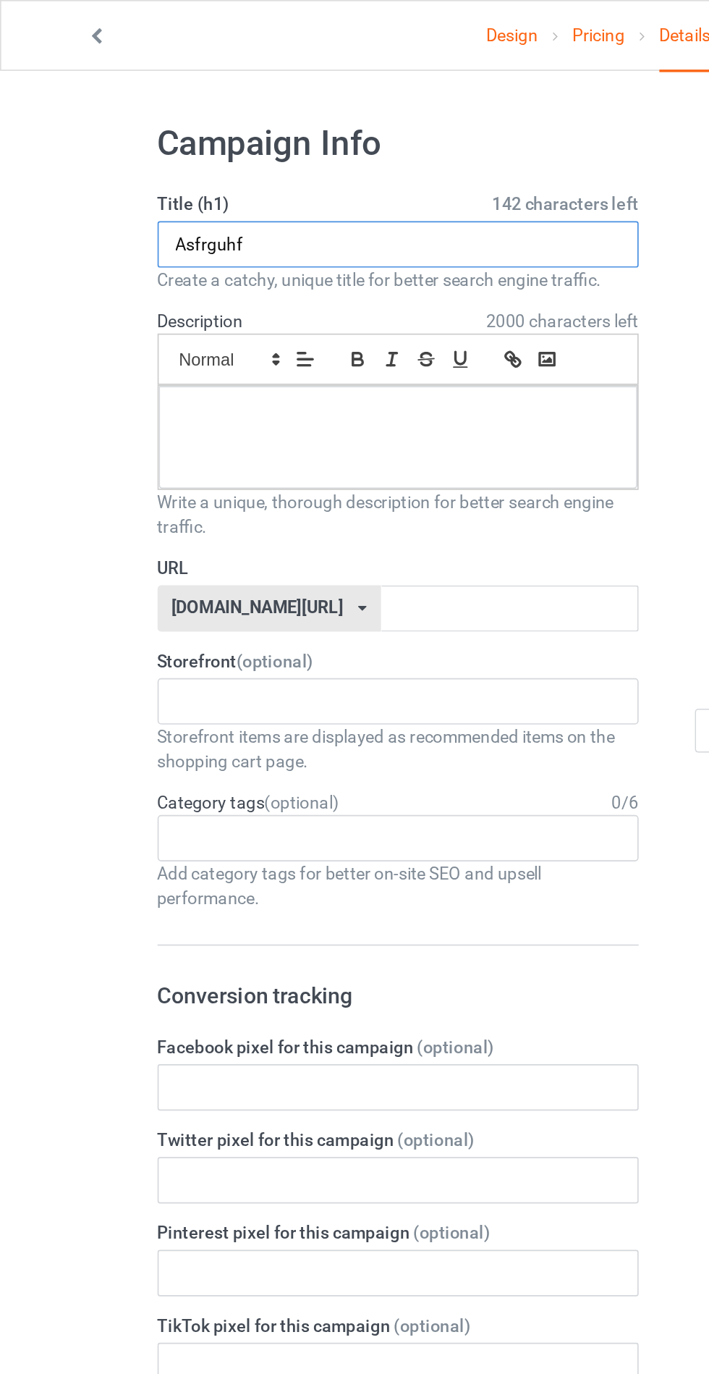
type input "Asfrguhf"
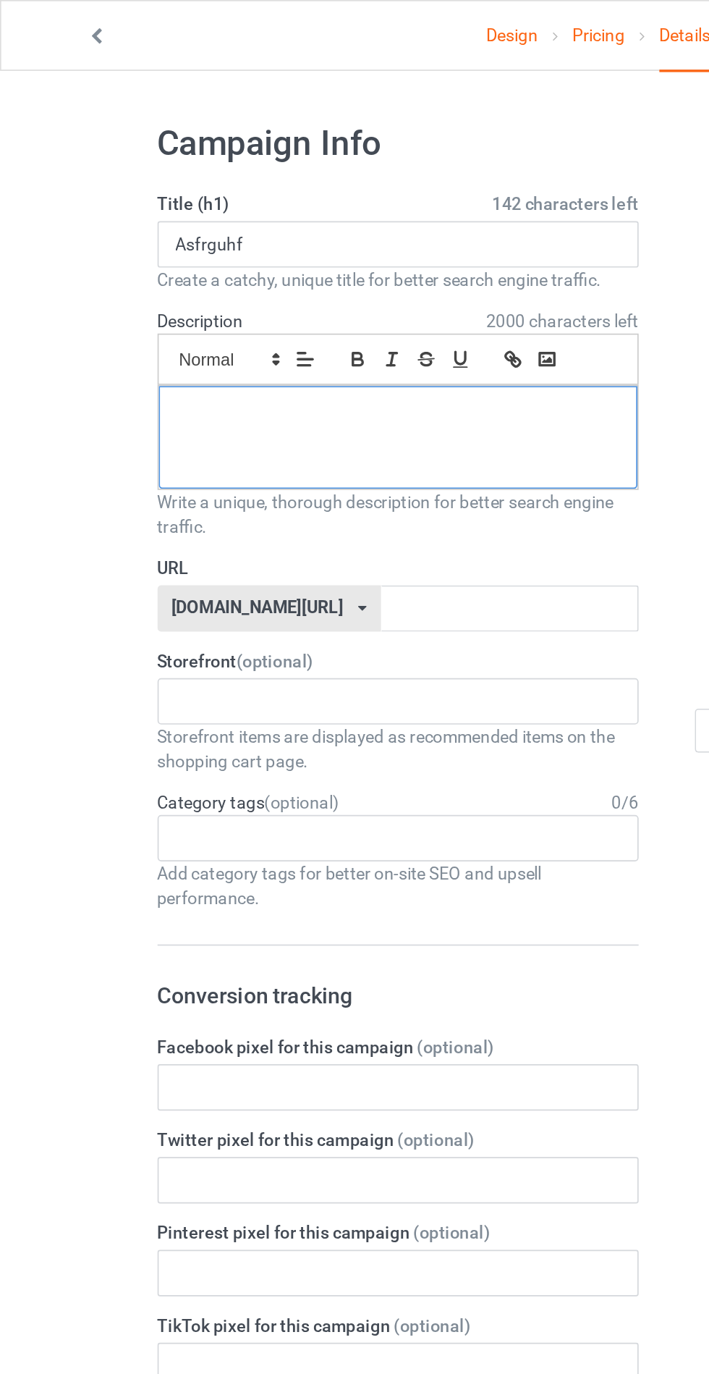
click at [297, 261] on div at bounding box center [236, 259] width 284 height 61
click at [281, 365] on input "text" at bounding box center [302, 361] width 153 height 28
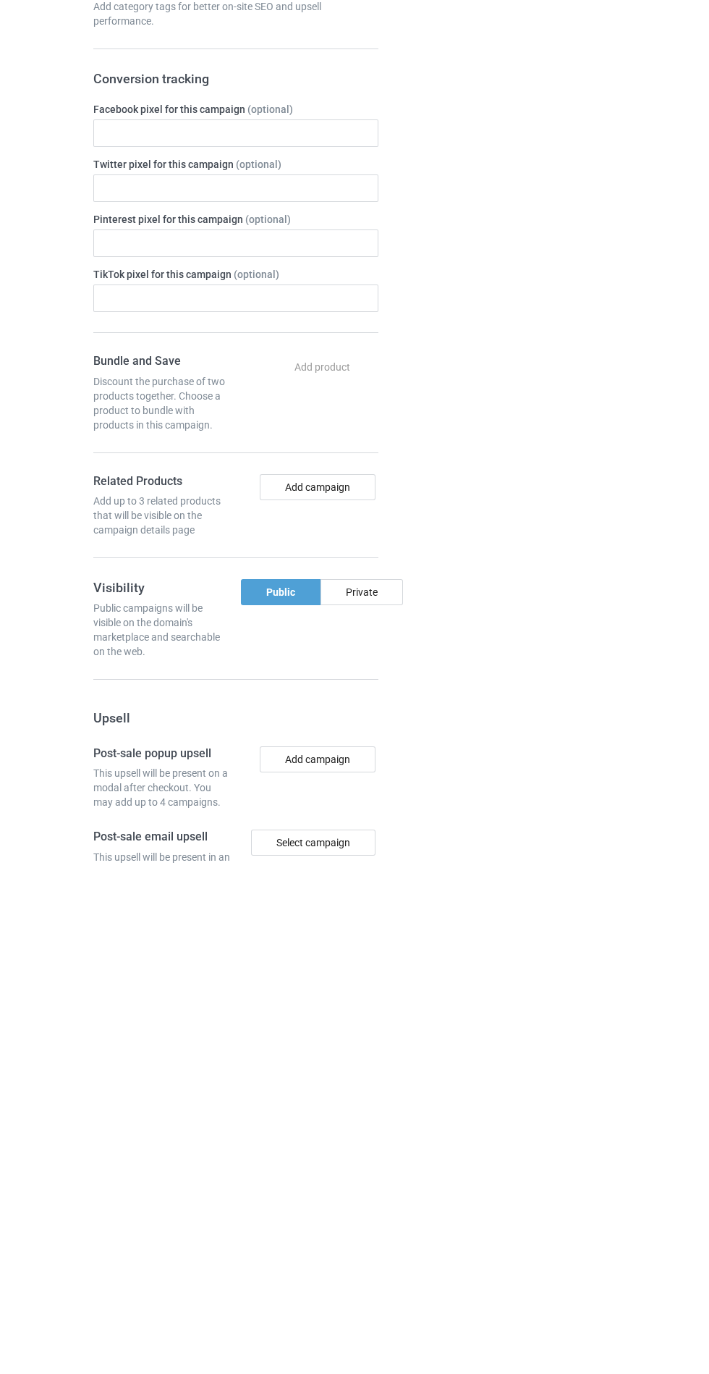
scroll to position [9, 0]
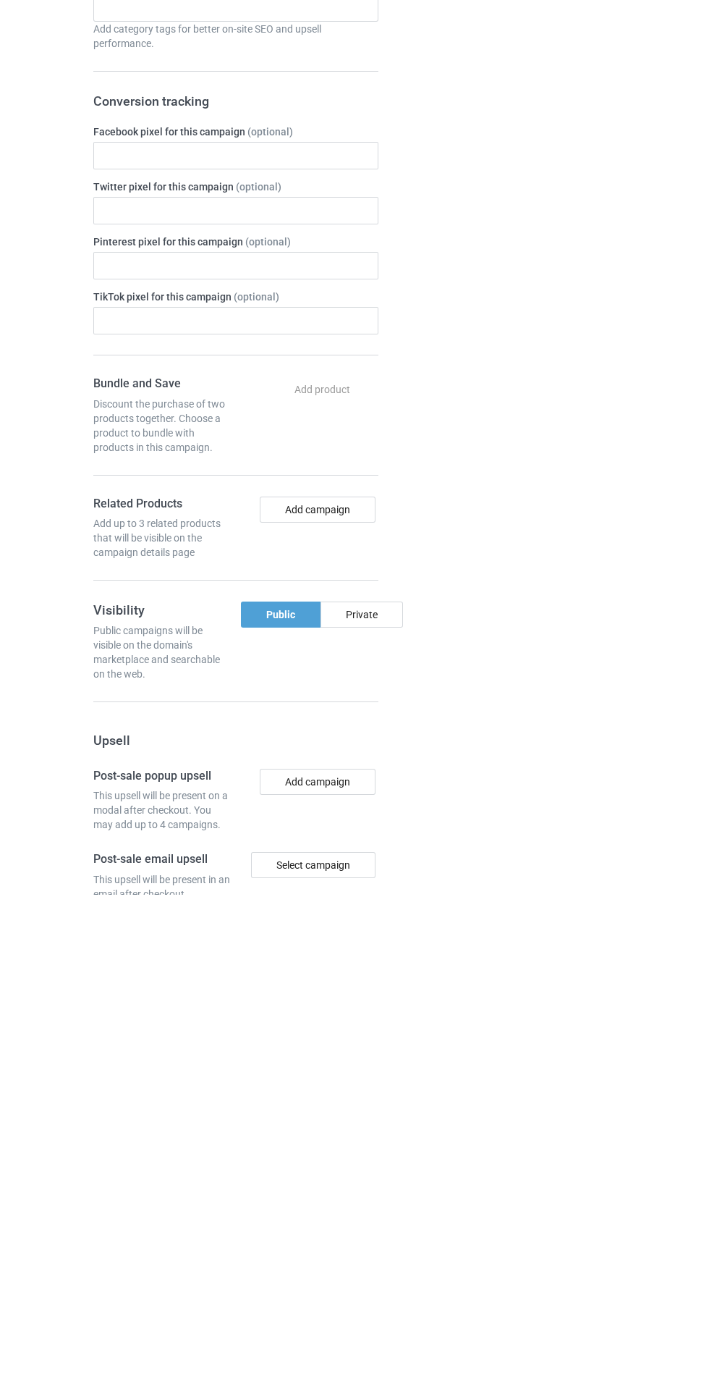
type input "Hfhjhfhj"
click at [372, 1095] on div "Private" at bounding box center [362, 1094] width 83 height 26
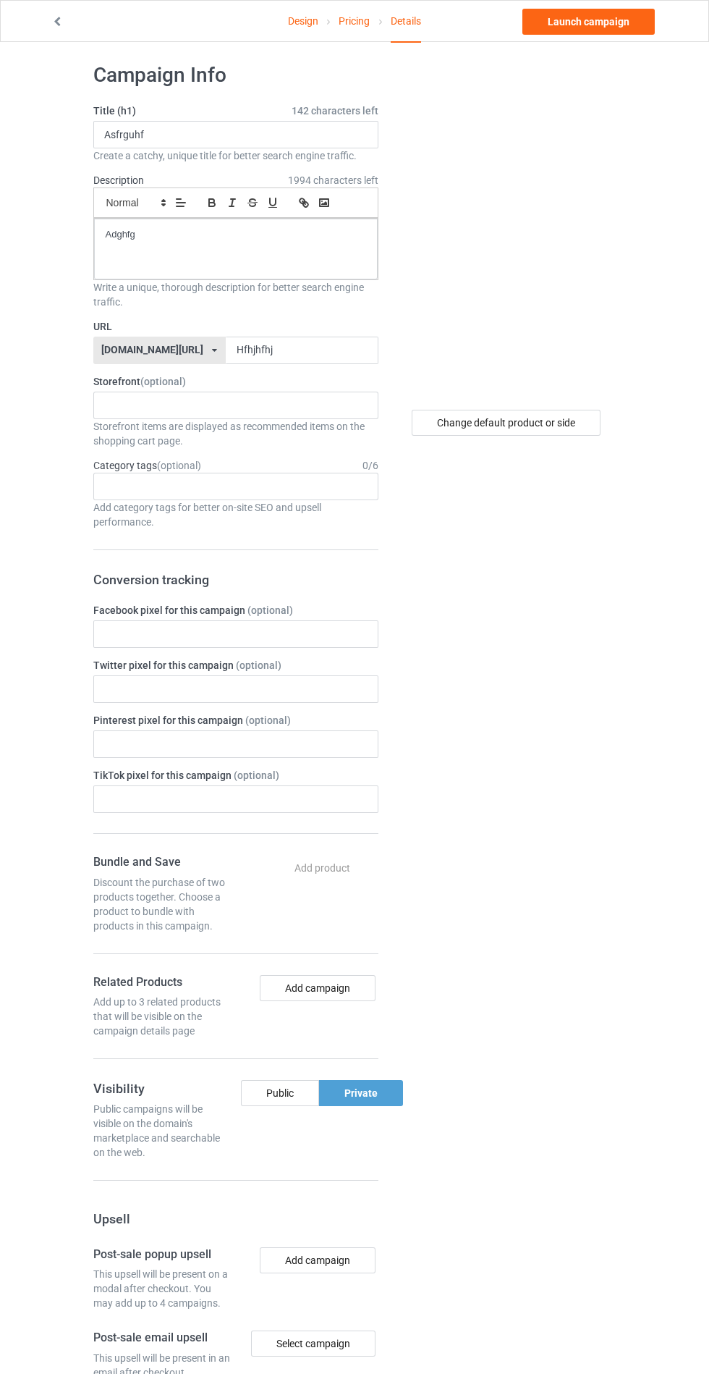
scroll to position [0, 0]
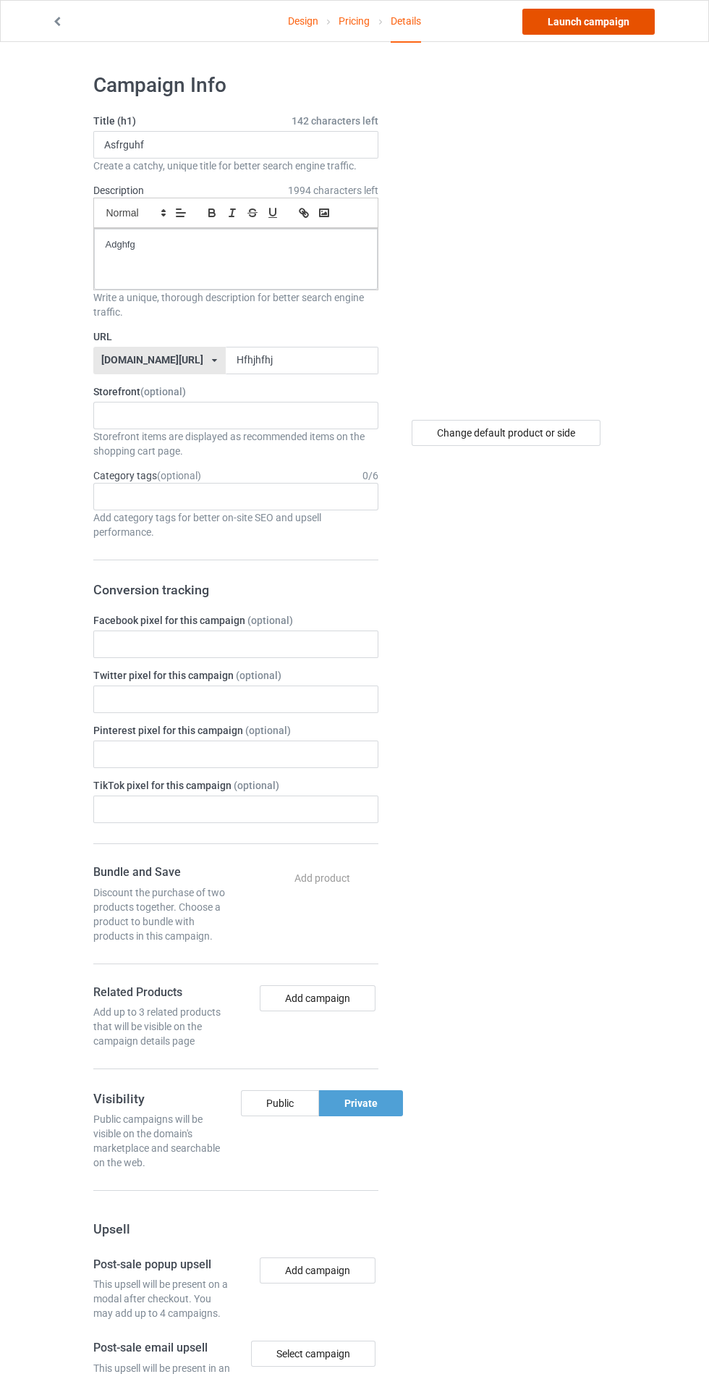
click at [614, 21] on link "Launch campaign" at bounding box center [589, 22] width 132 height 26
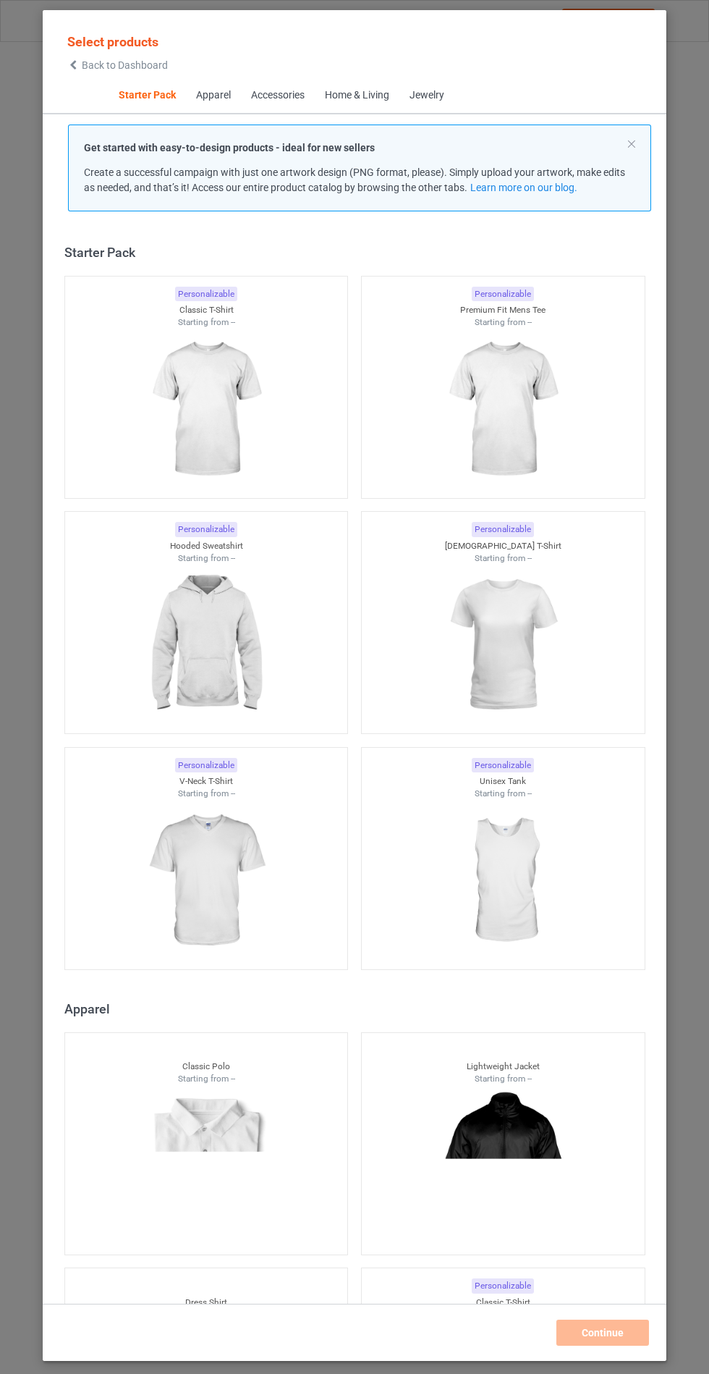
scroll to position [17, 0]
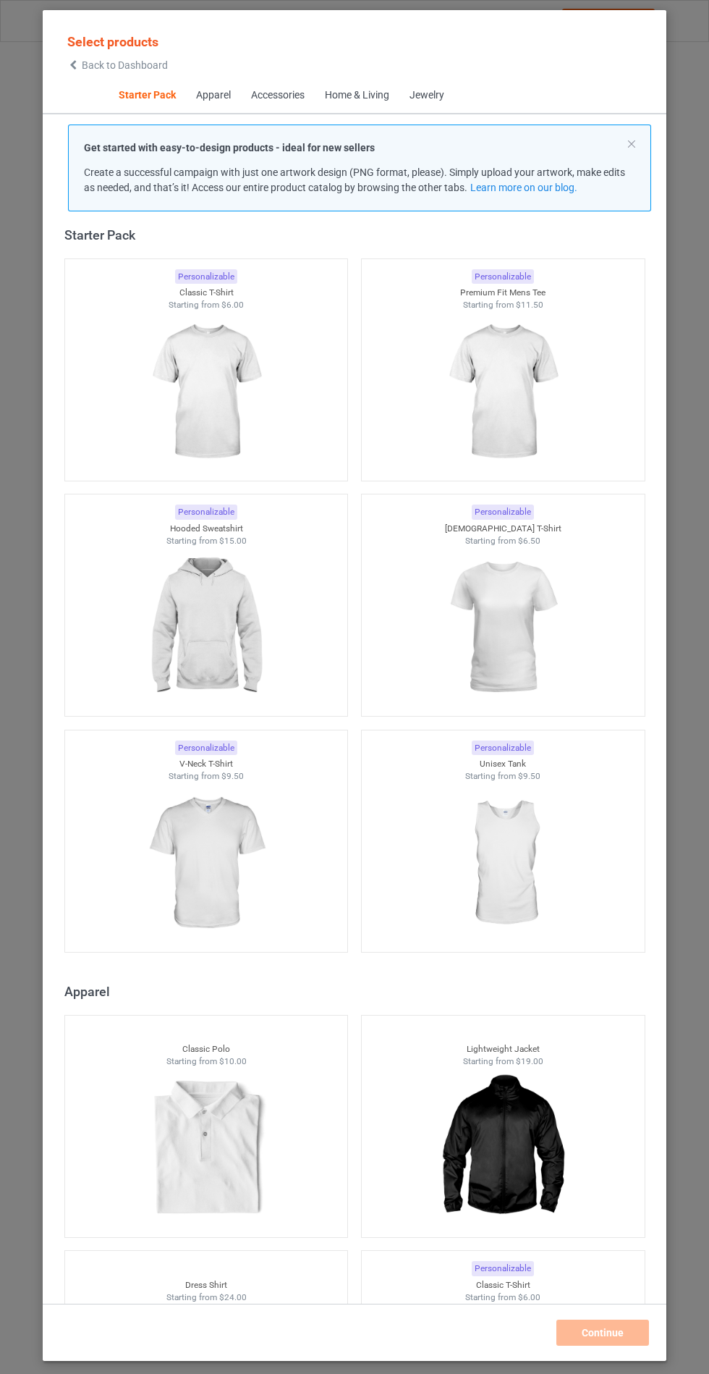
click at [198, 573] on img at bounding box center [206, 627] width 130 height 162
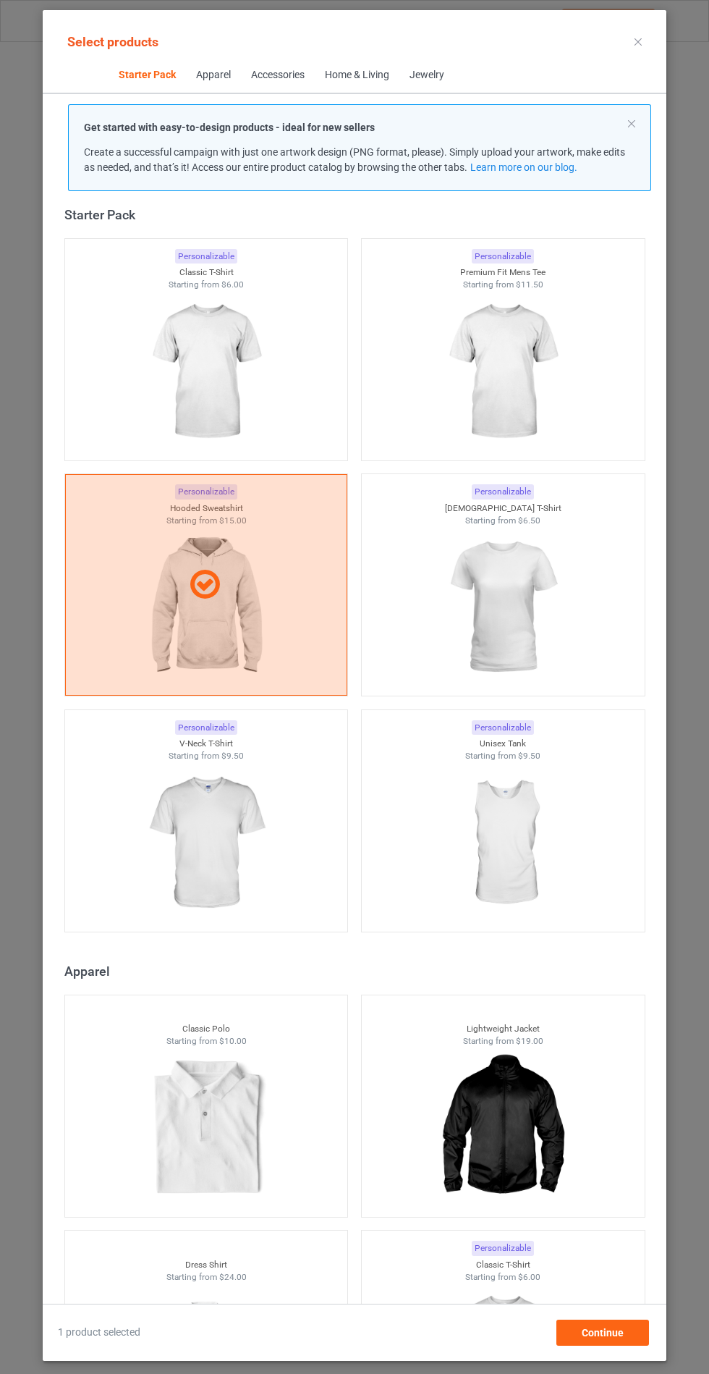
scroll to position [84, 0]
click at [618, 1343] on div "Continue" at bounding box center [603, 1332] width 93 height 26
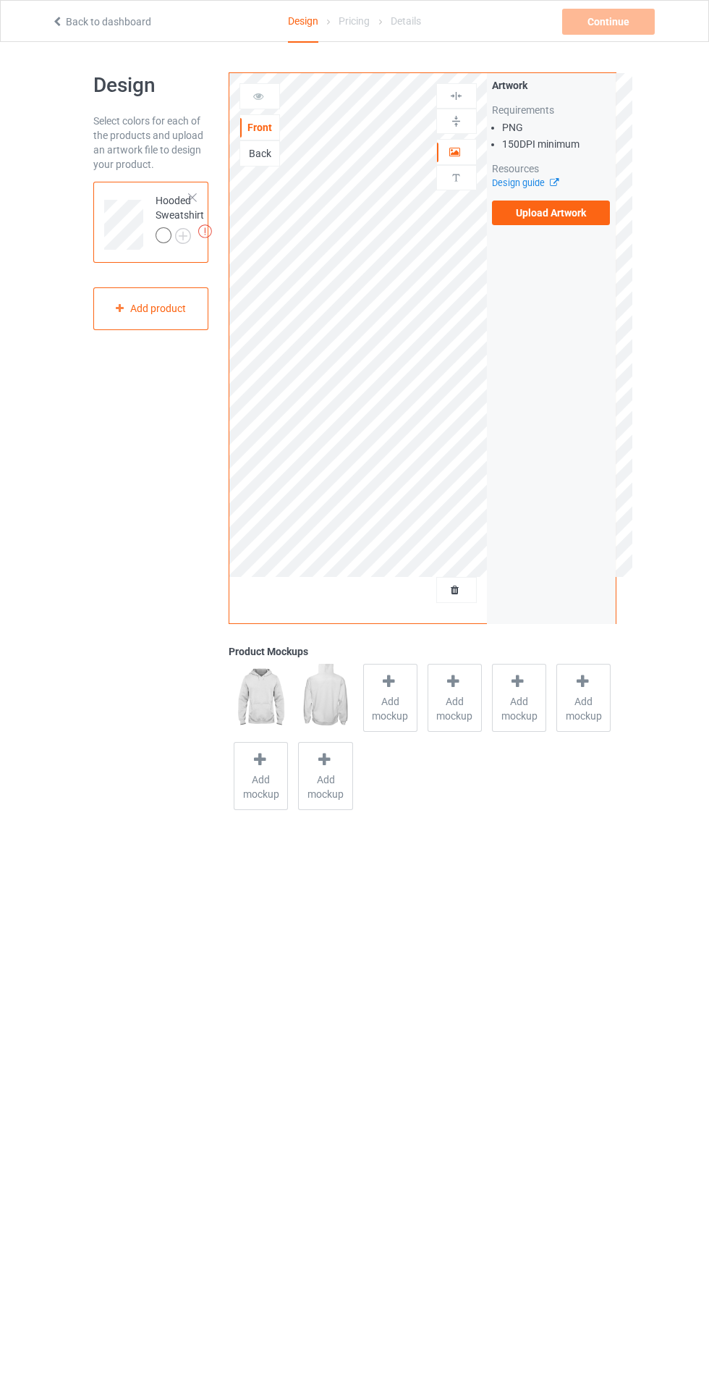
click at [0, 0] on img at bounding box center [0, 0] width 0 height 0
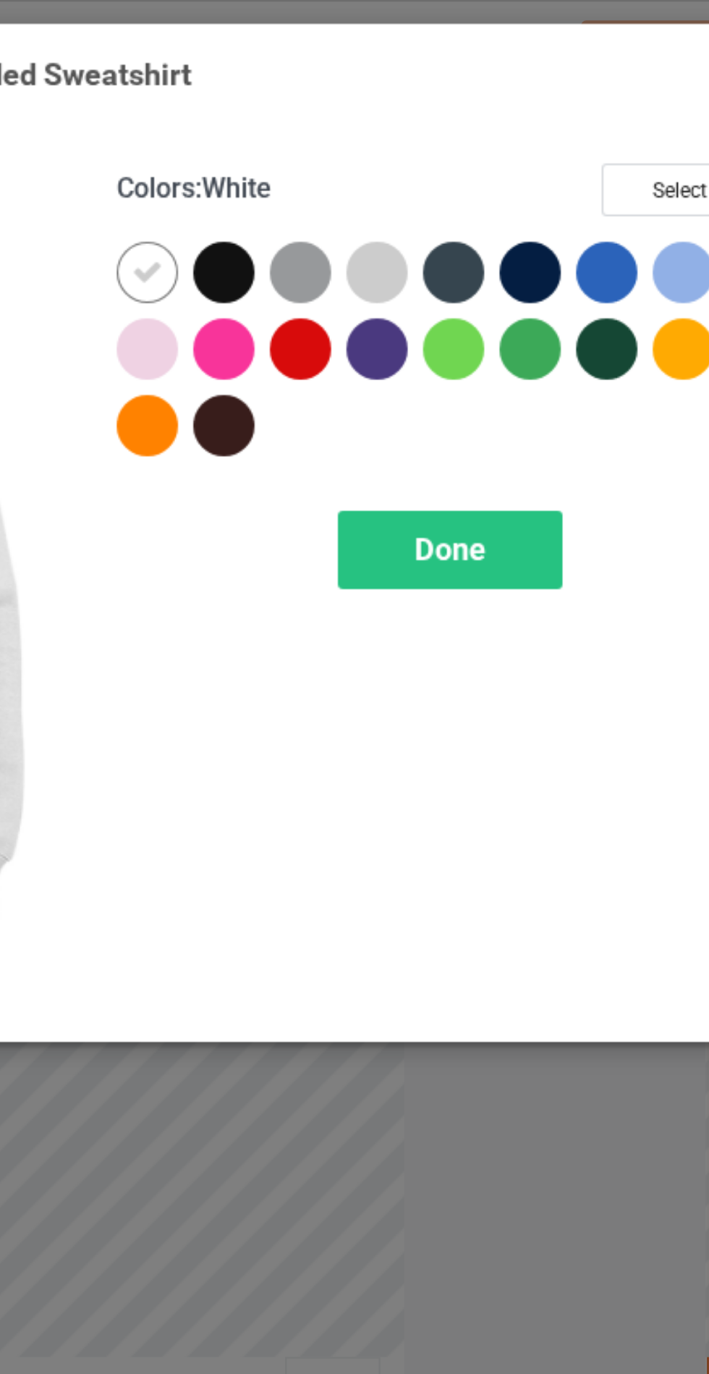
click at [379, 148] on div at bounding box center [378, 148] width 26 height 26
click at [479, 111] on div at bounding box center [475, 116] width 26 height 26
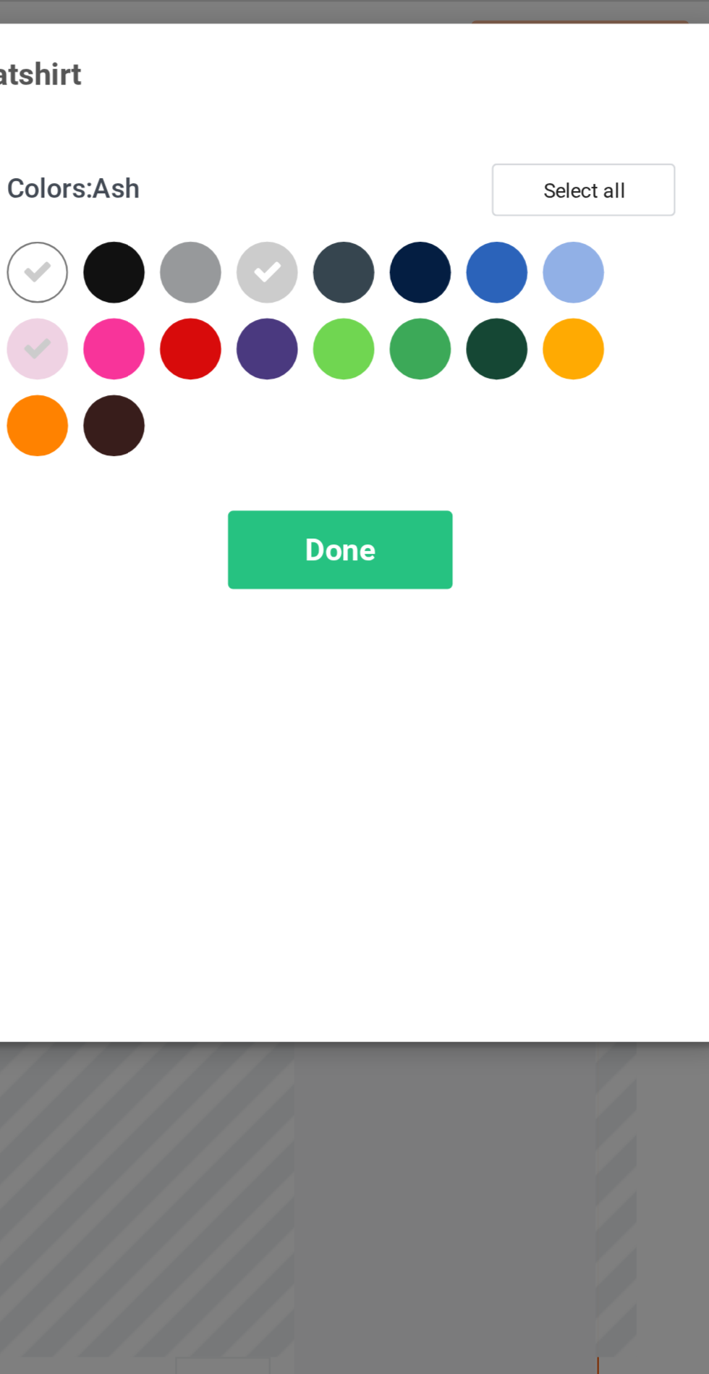
click at [605, 114] on div at bounding box center [606, 116] width 26 height 26
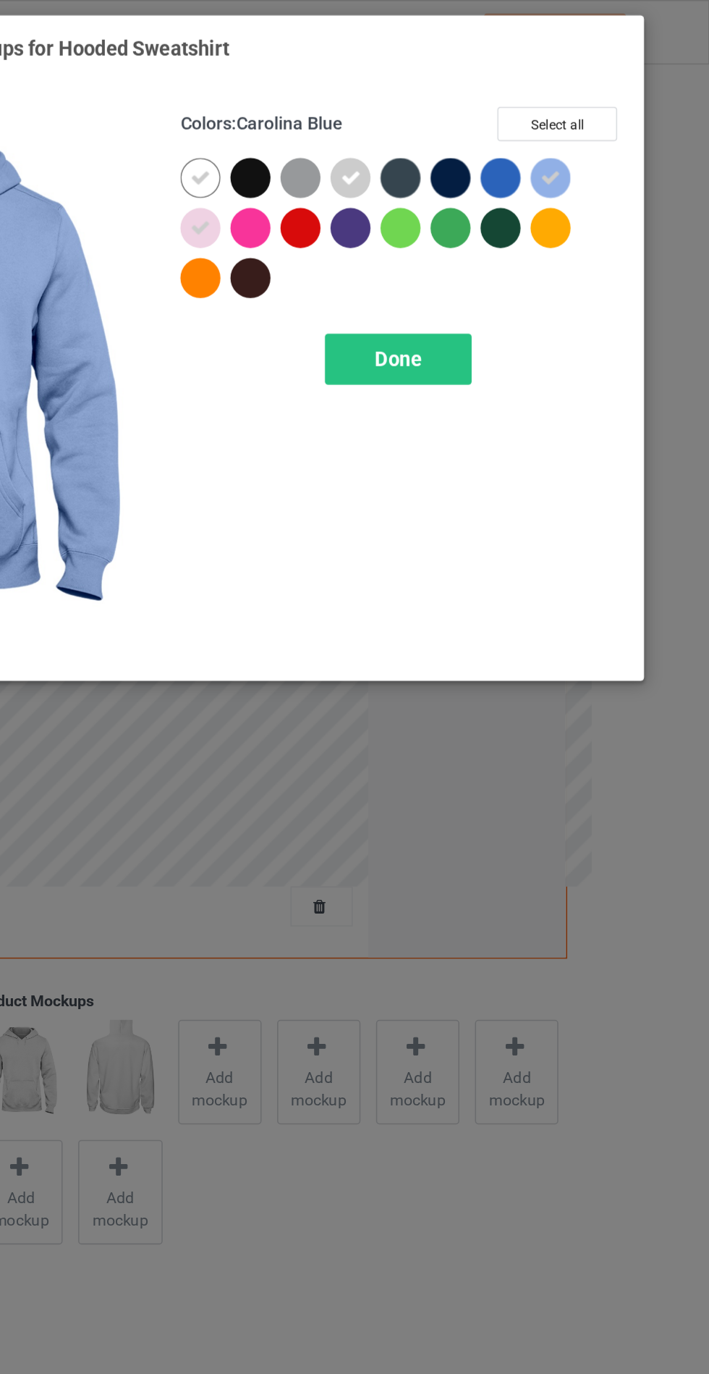
click at [520, 228] on span "Done" at bounding box center [506, 233] width 30 height 15
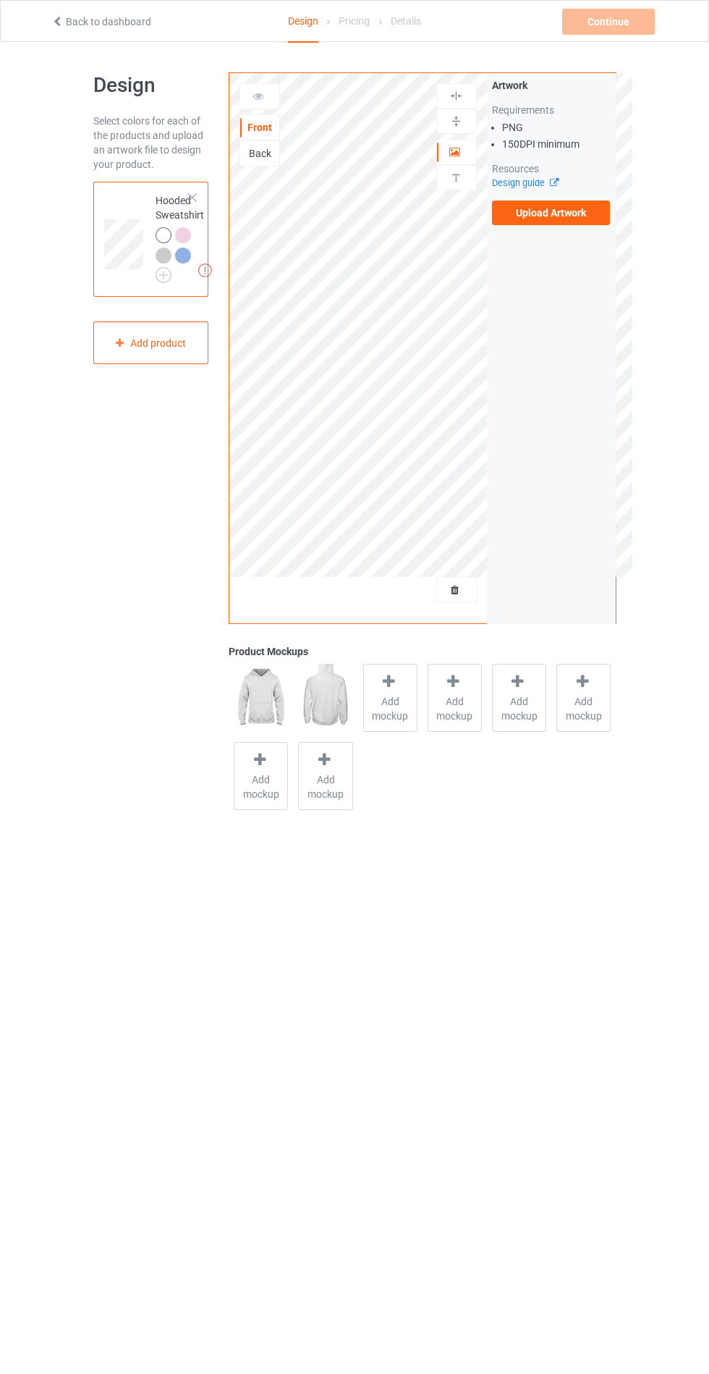
click at [396, 704] on span "Add mockup" at bounding box center [390, 708] width 53 height 29
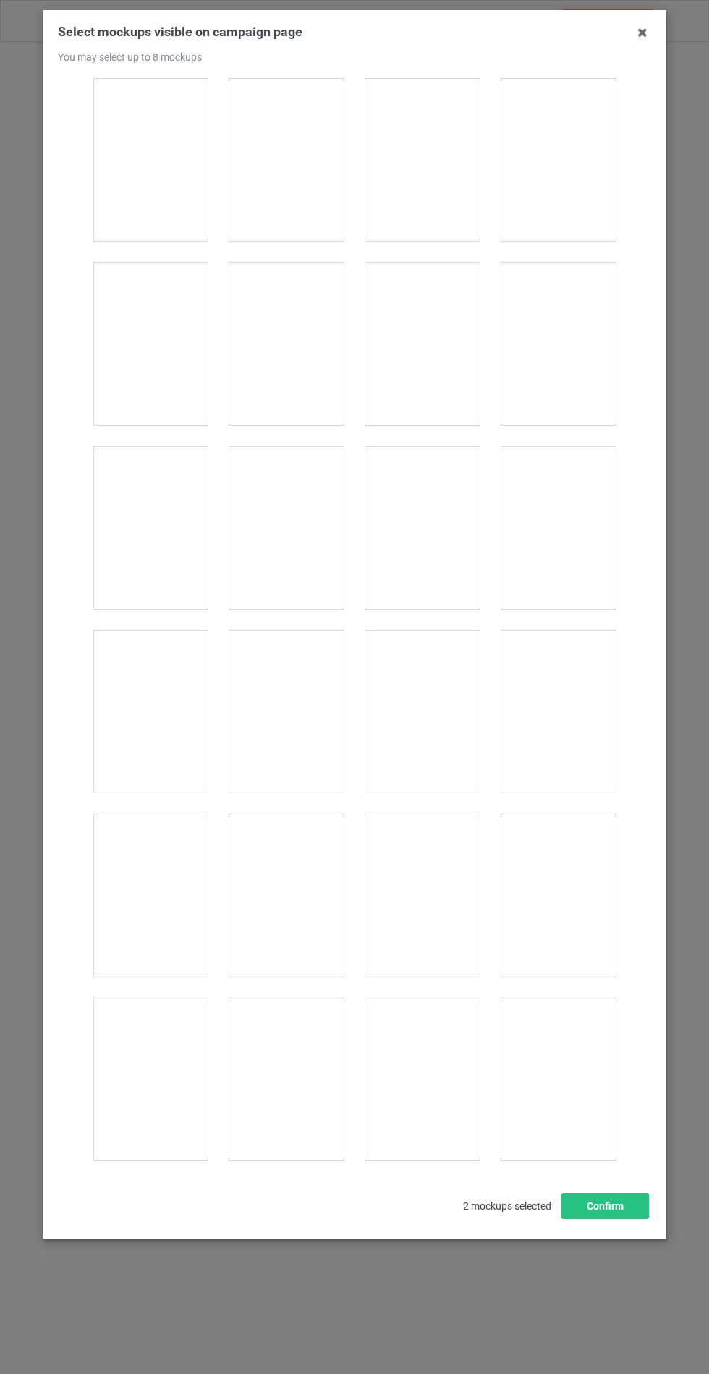
scroll to position [11681, 0]
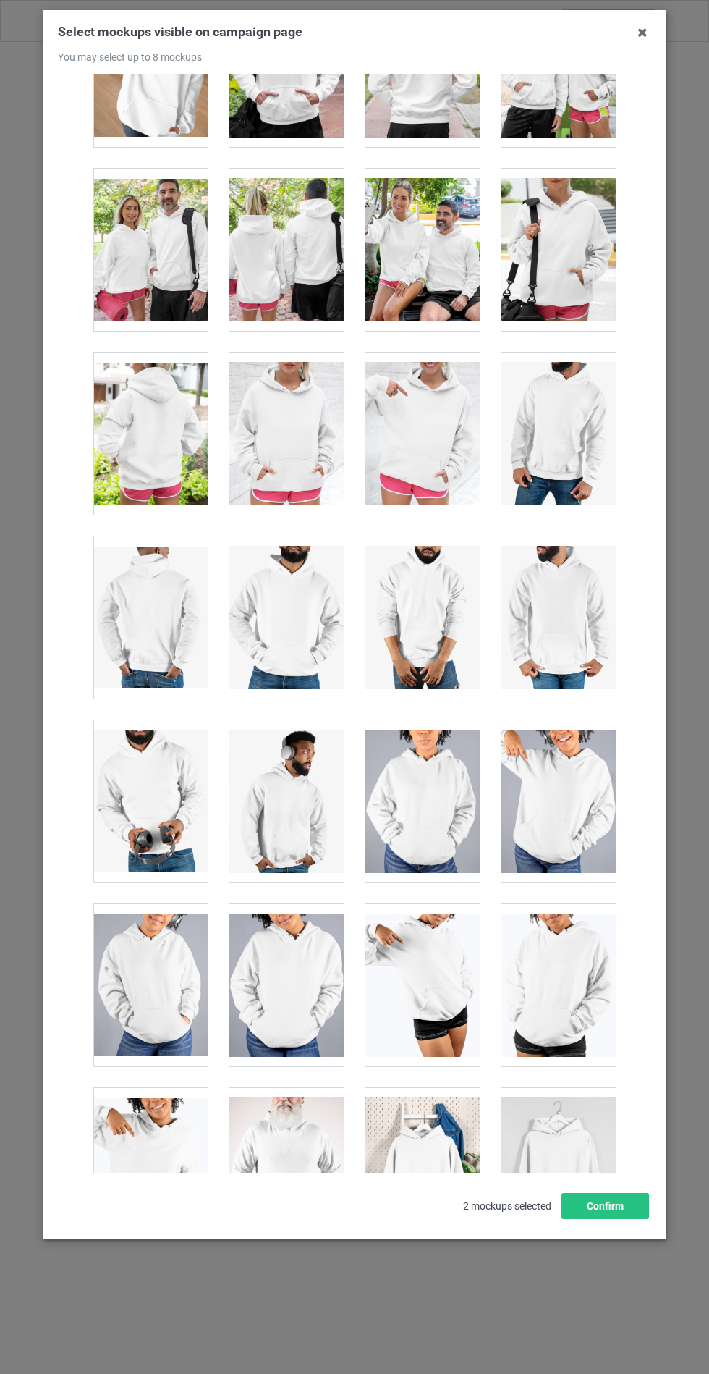
click at [303, 416] on div at bounding box center [286, 433] width 114 height 162
click at [601, 1219] on button "Confirm" at bounding box center [606, 1206] width 88 height 26
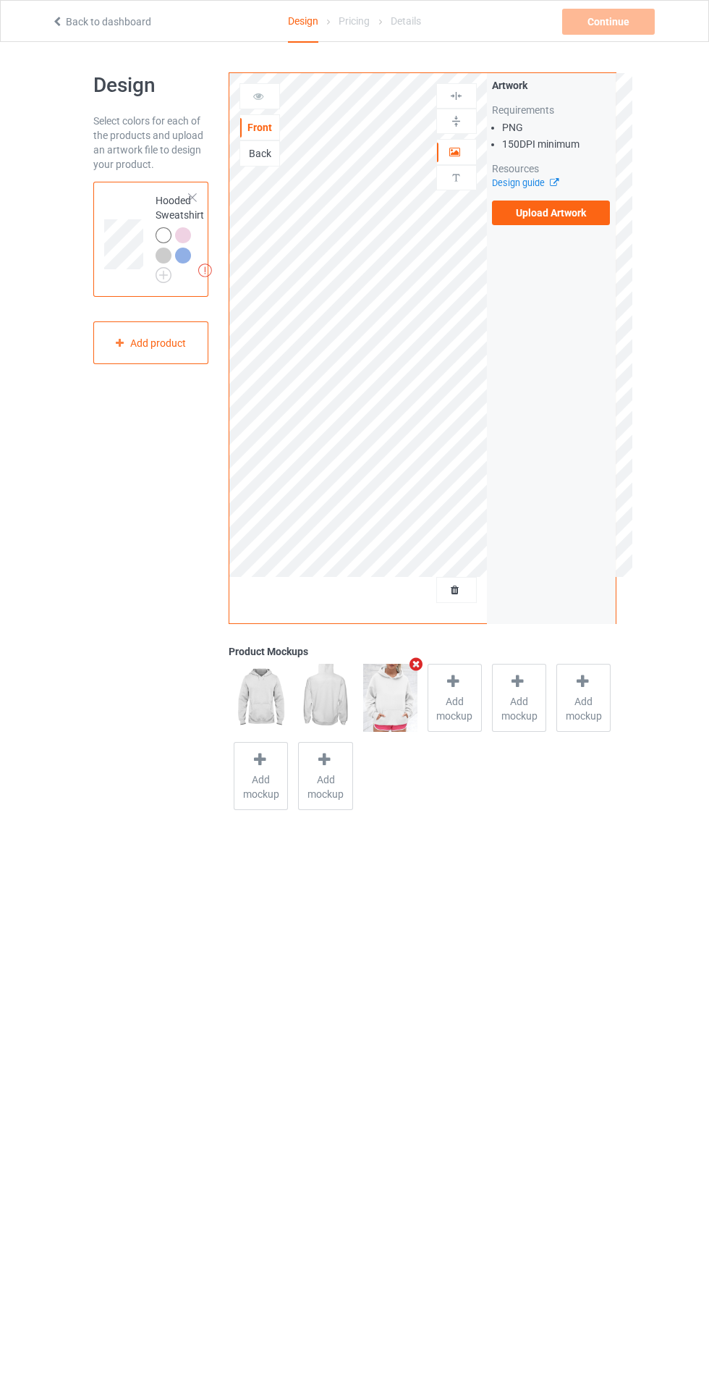
click at [575, 217] on label "Upload Artwork" at bounding box center [551, 212] width 119 height 25
click at [0, 0] on input "Upload Artwork" at bounding box center [0, 0] width 0 height 0
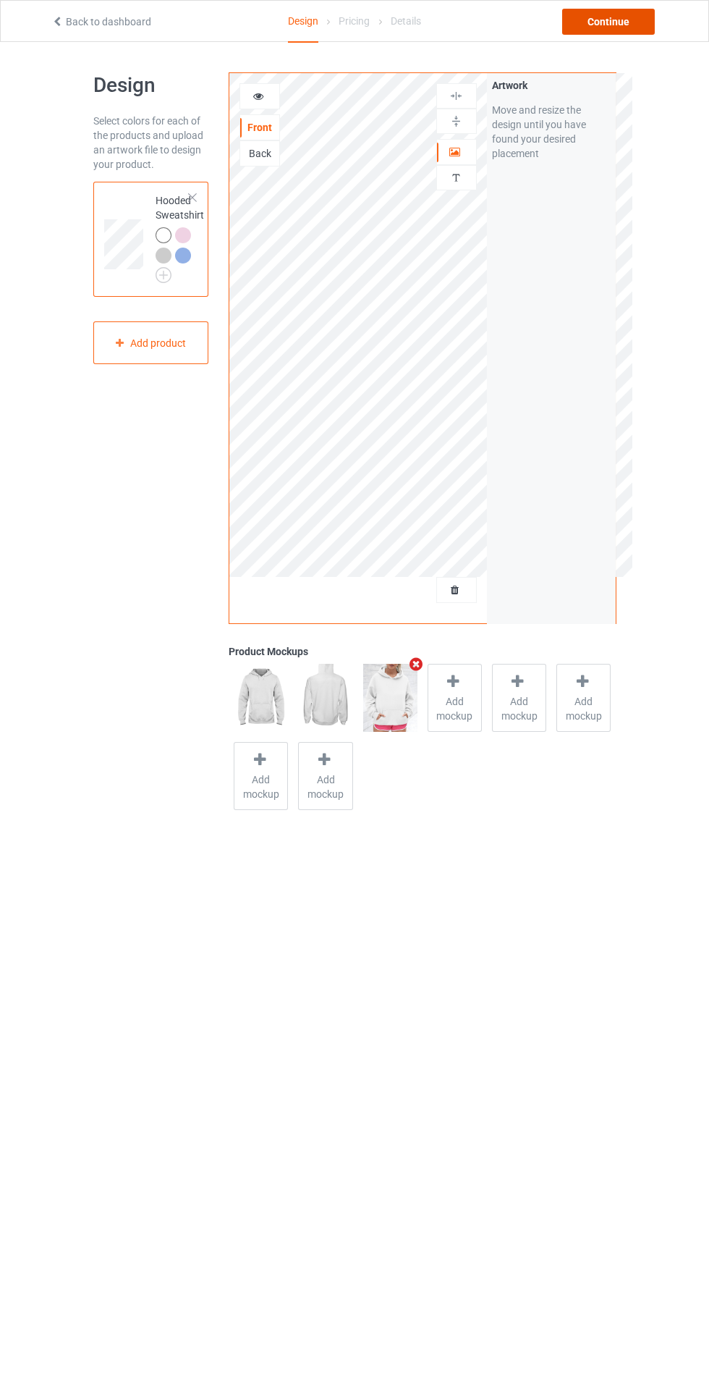
click at [620, 26] on div "Continue" at bounding box center [608, 22] width 93 height 26
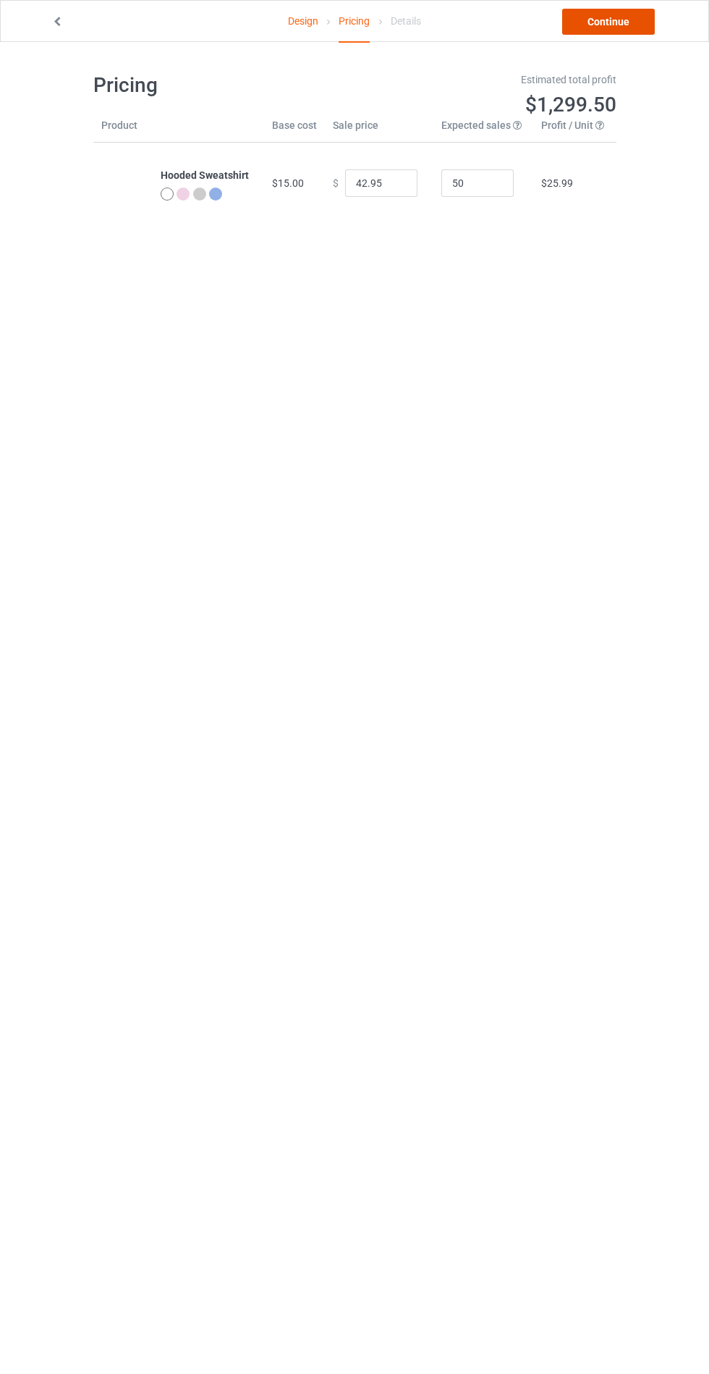
click at [627, 22] on link "Continue" at bounding box center [608, 22] width 93 height 26
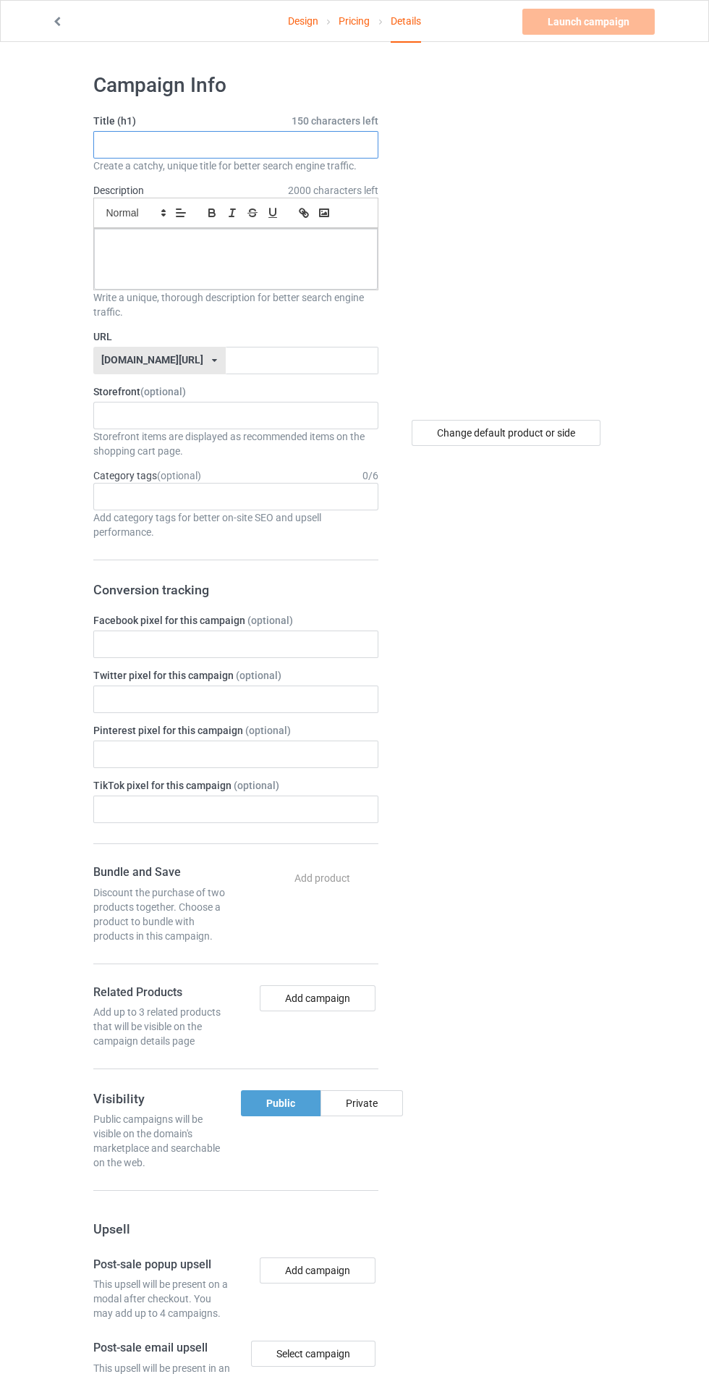
click at [295, 143] on input "text" at bounding box center [235, 145] width 285 height 28
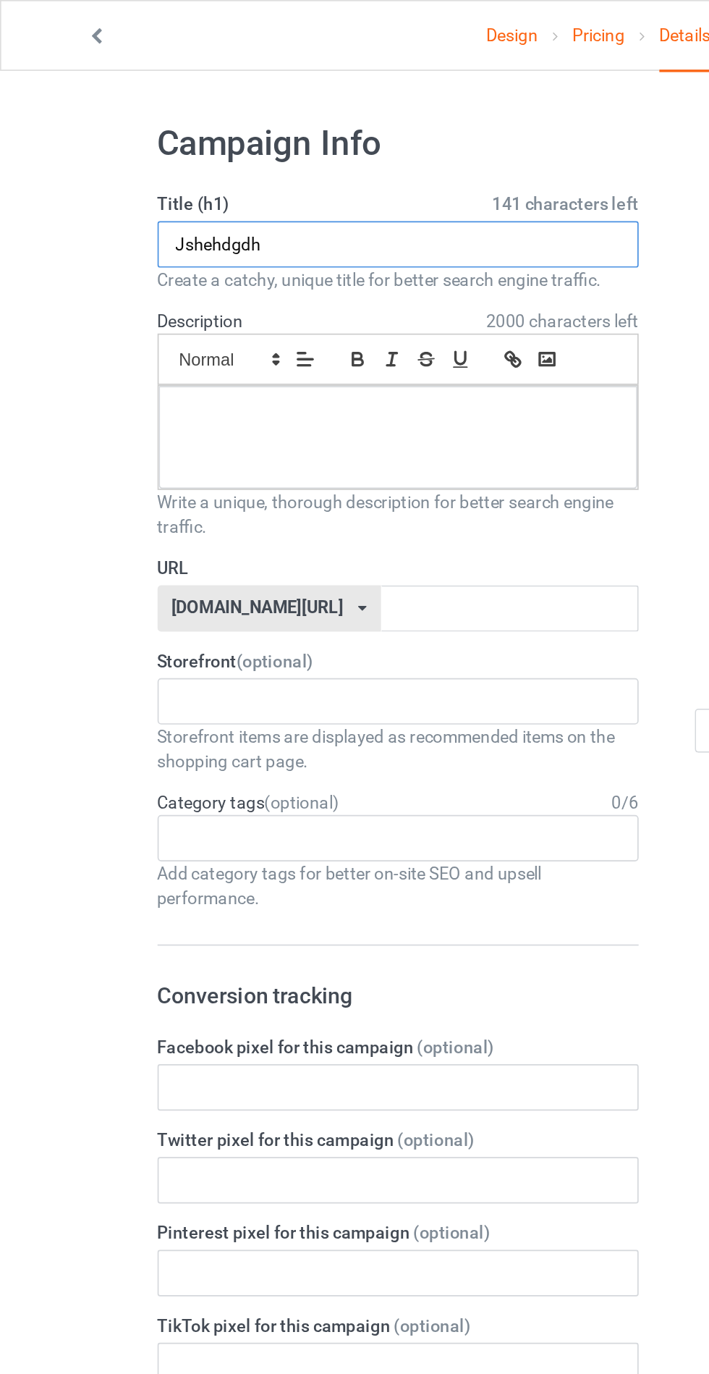
type input "Jshehdgdh"
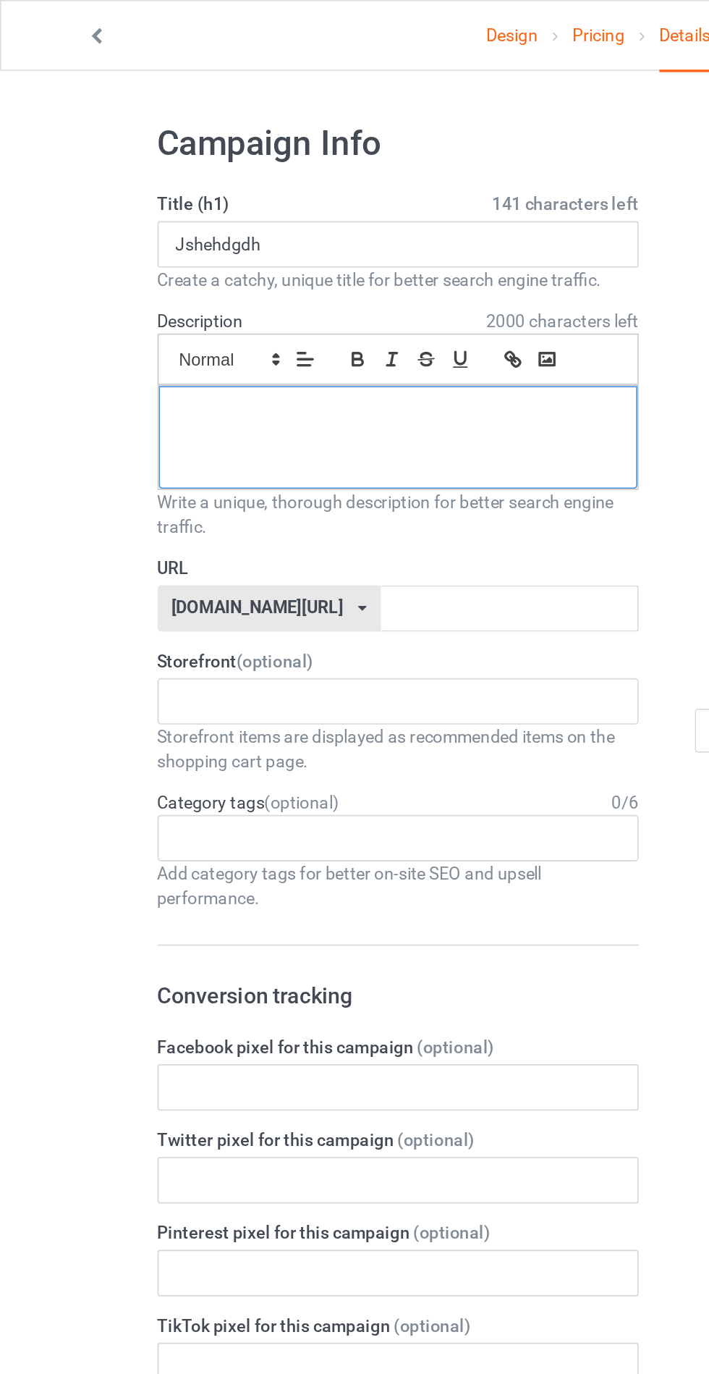
click at [159, 249] on p at bounding box center [236, 245] width 261 height 14
click at [226, 357] on input "text" at bounding box center [302, 361] width 153 height 28
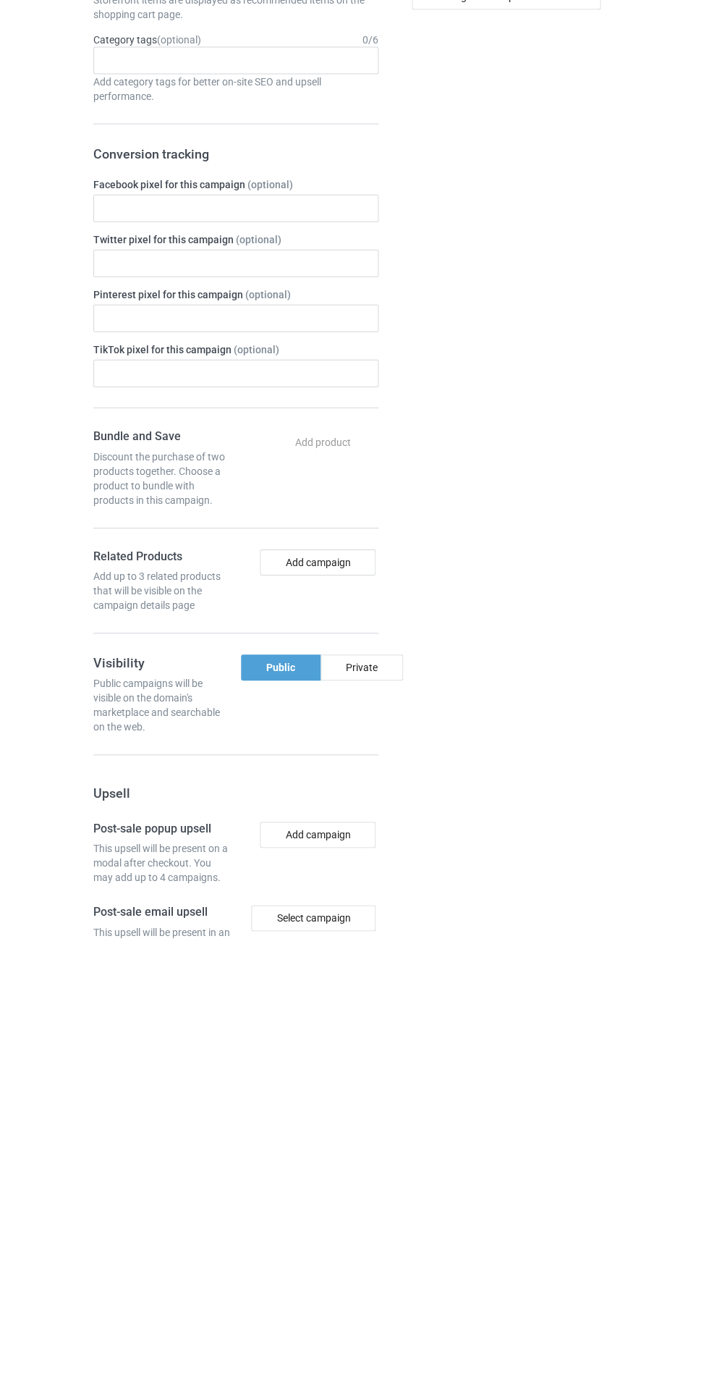
type input "Jhghhhhh"
click at [382, 1105] on div "Private" at bounding box center [362, 1103] width 83 height 26
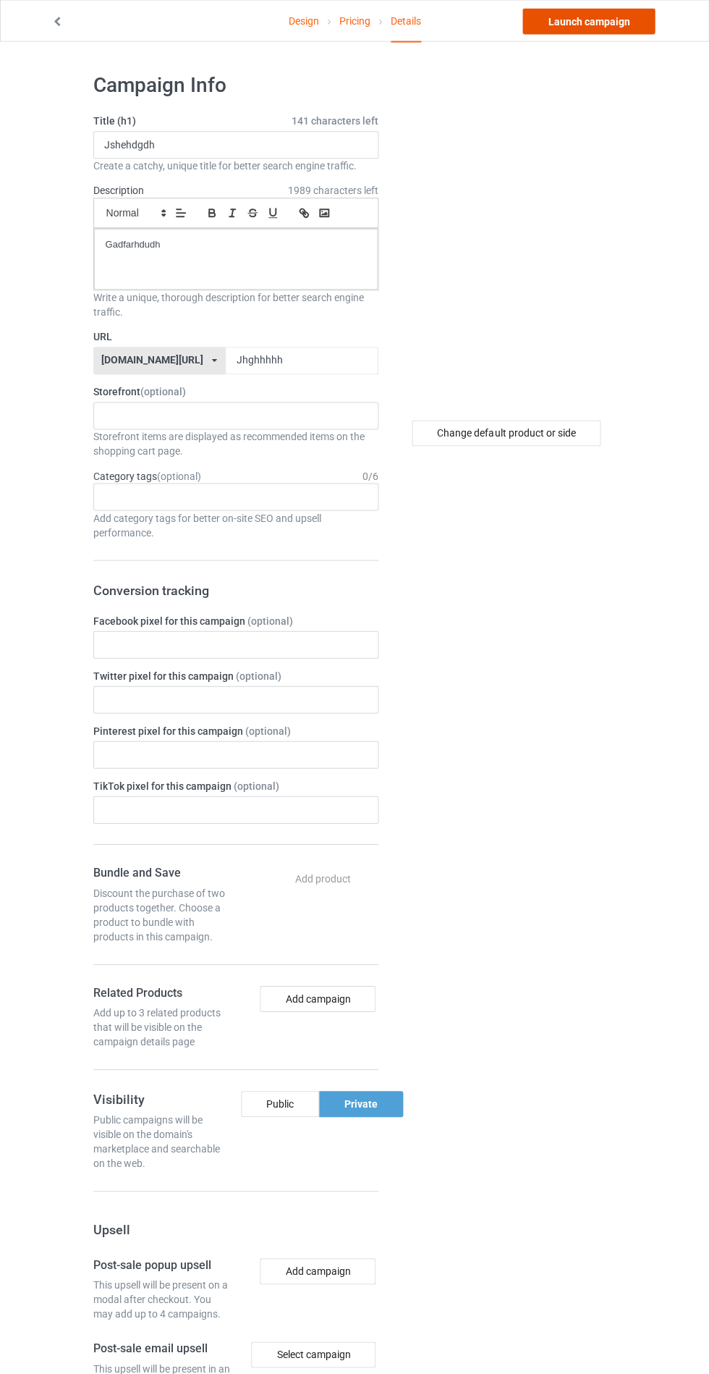
click at [623, 18] on link "Launch campaign" at bounding box center [589, 22] width 132 height 26
